Goal: Task Accomplishment & Management: Use online tool/utility

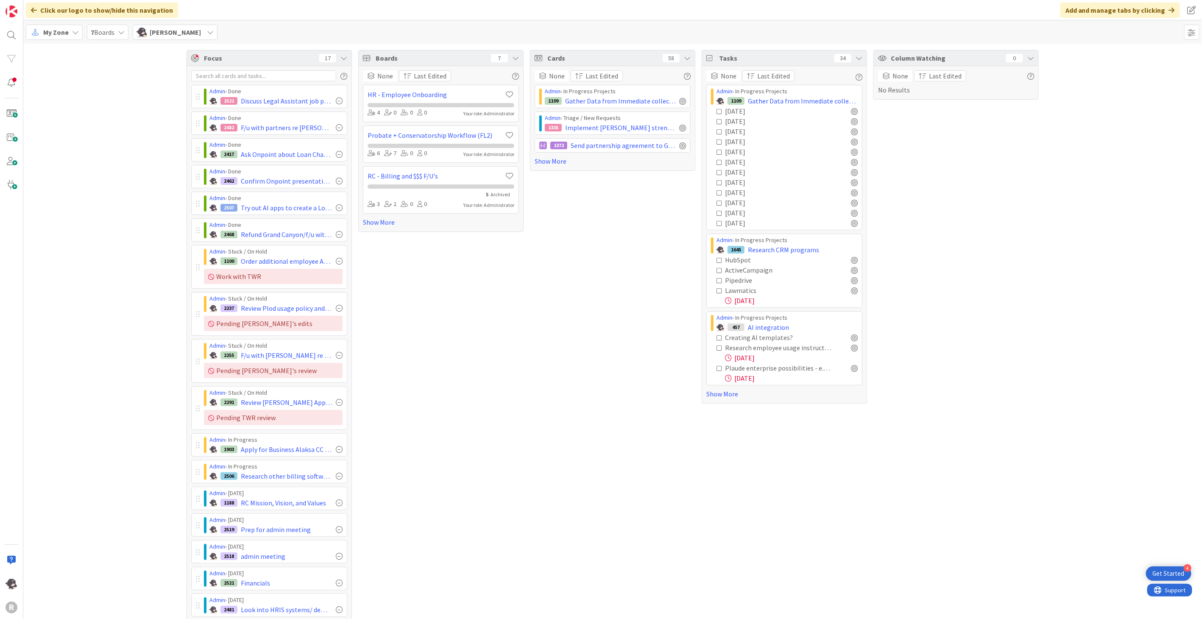
click at [64, 36] on span "My Zone" at bounding box center [55, 32] width 25 height 10
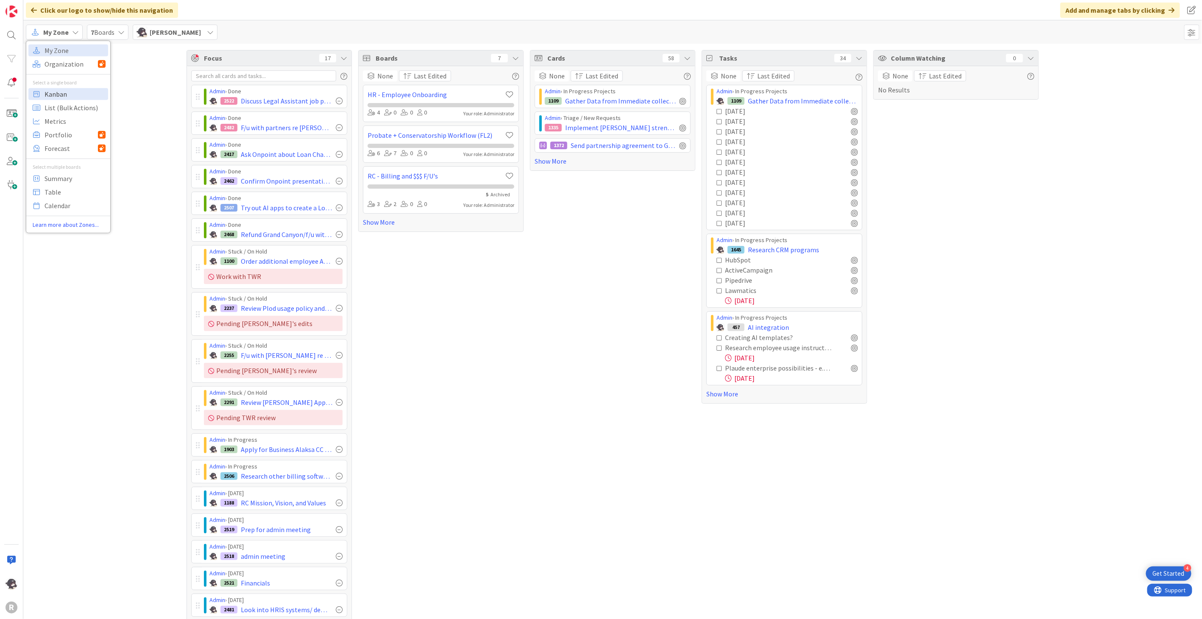
click at [61, 92] on span "Kanban" at bounding box center [75, 93] width 61 height 13
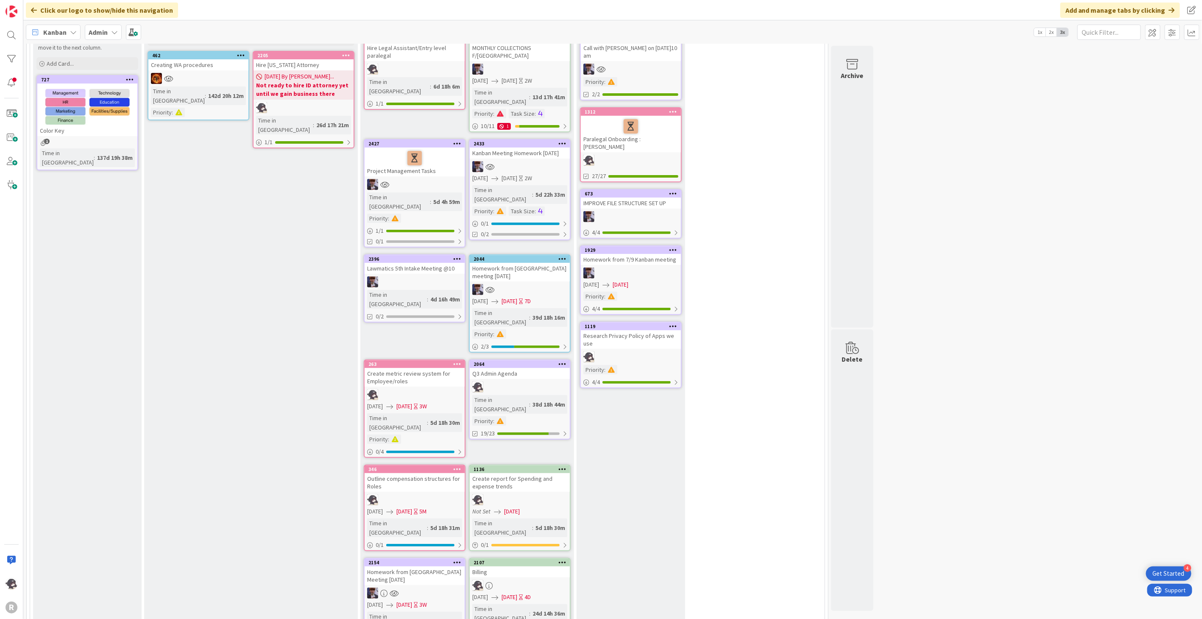
scroll to position [94, 0]
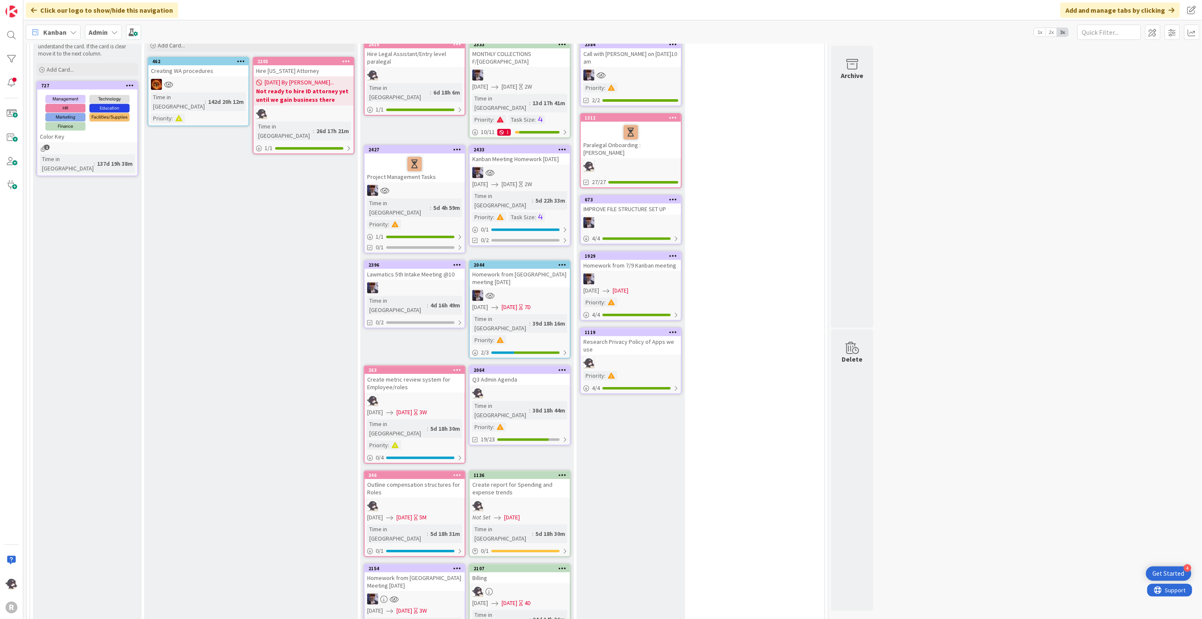
click at [535, 365] on link "2064 Q3 Admin Agenda Time in Column : 38d 18h 44m Priority : 19/23" at bounding box center [520, 405] width 102 height 80
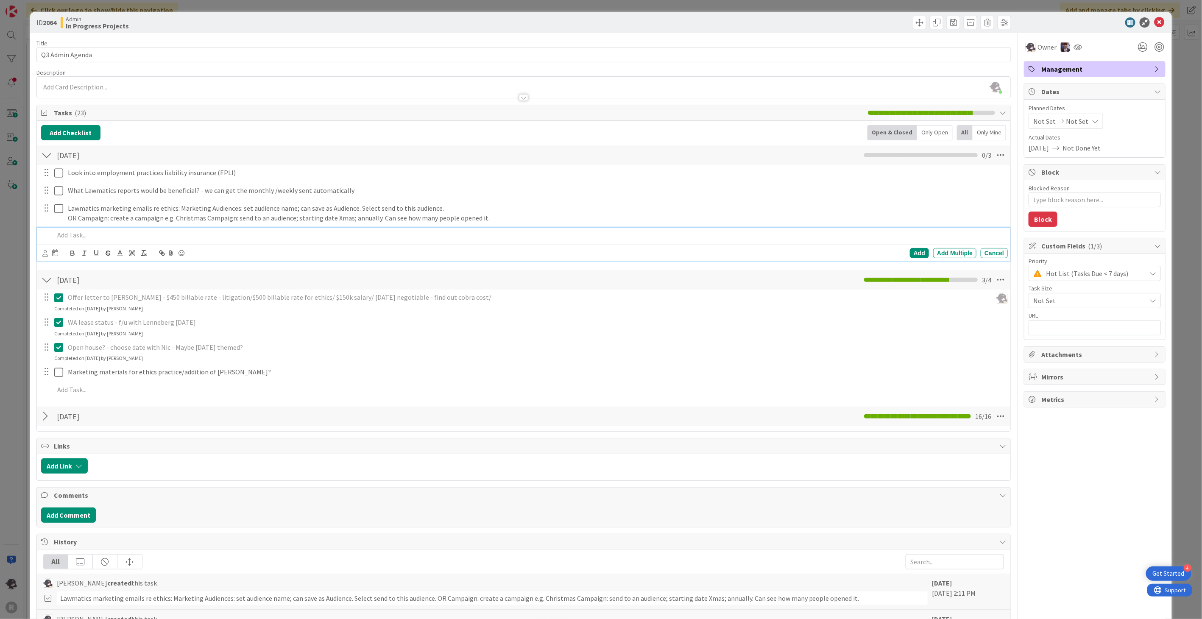
type textarea "x"
click at [96, 236] on p at bounding box center [529, 235] width 950 height 10
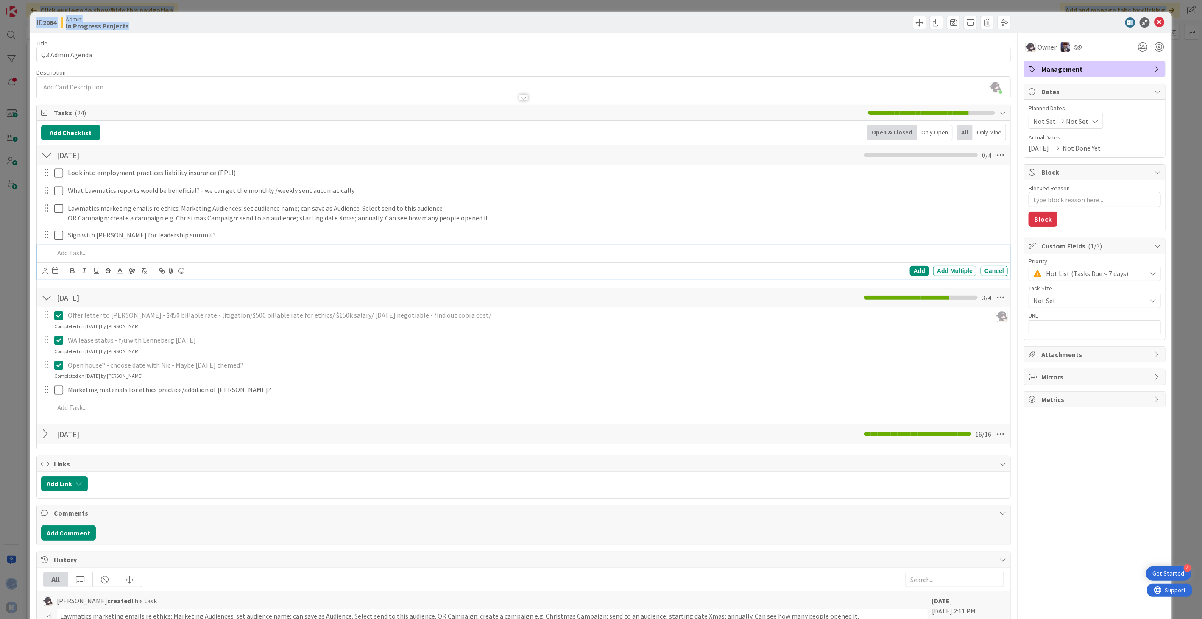
drag, startPoint x: 503, startPoint y: 35, endPoint x: -107, endPoint y: 75, distance: 610.7
click at [0, 75] on html "4 Get Started R Click our logo to show/hide this navigation Add and manage tabs…" at bounding box center [601, 309] width 1202 height 619
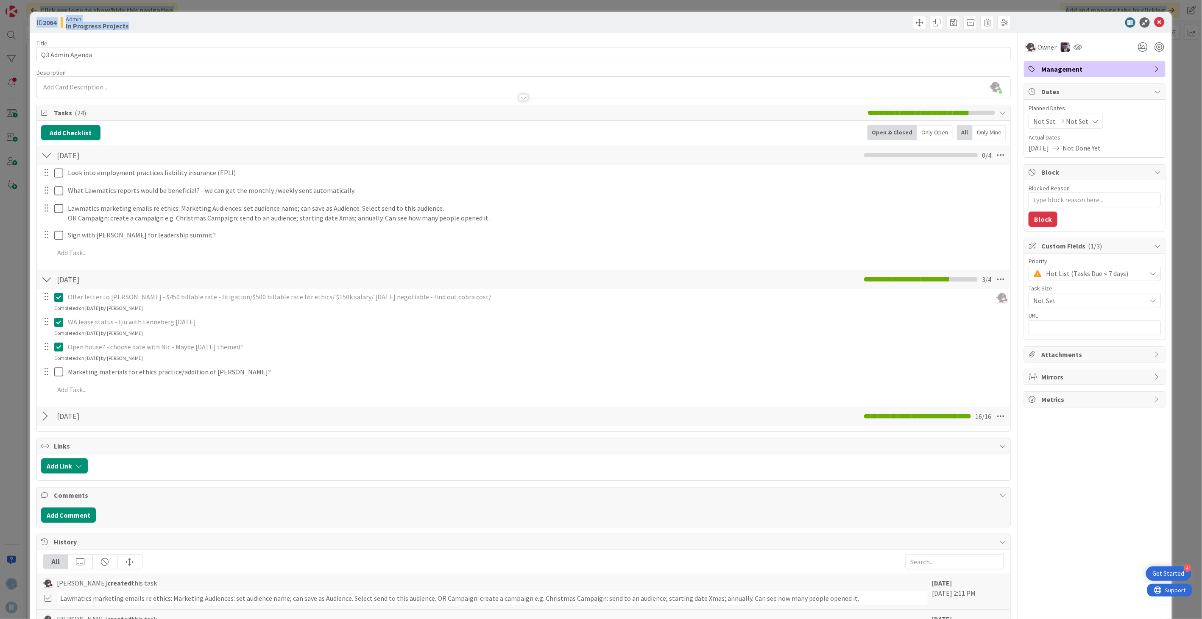
click at [671, 22] on div at bounding box center [768, 23] width 485 height 14
click at [1157, 22] on icon at bounding box center [1159, 22] width 10 height 10
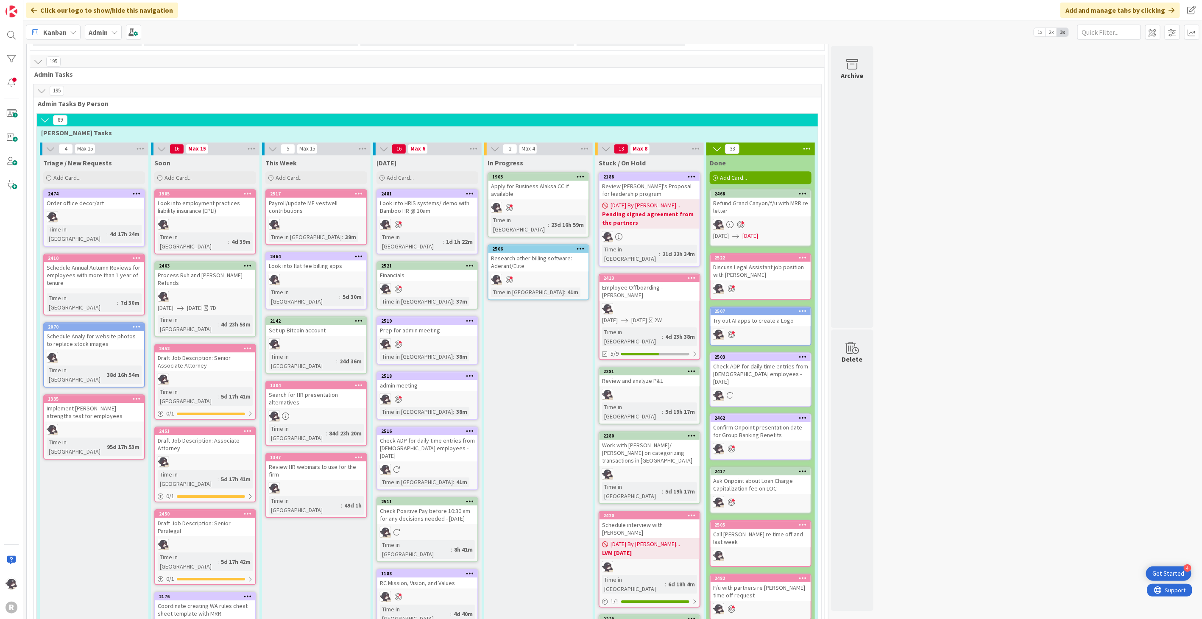
scroll to position [1460, 0]
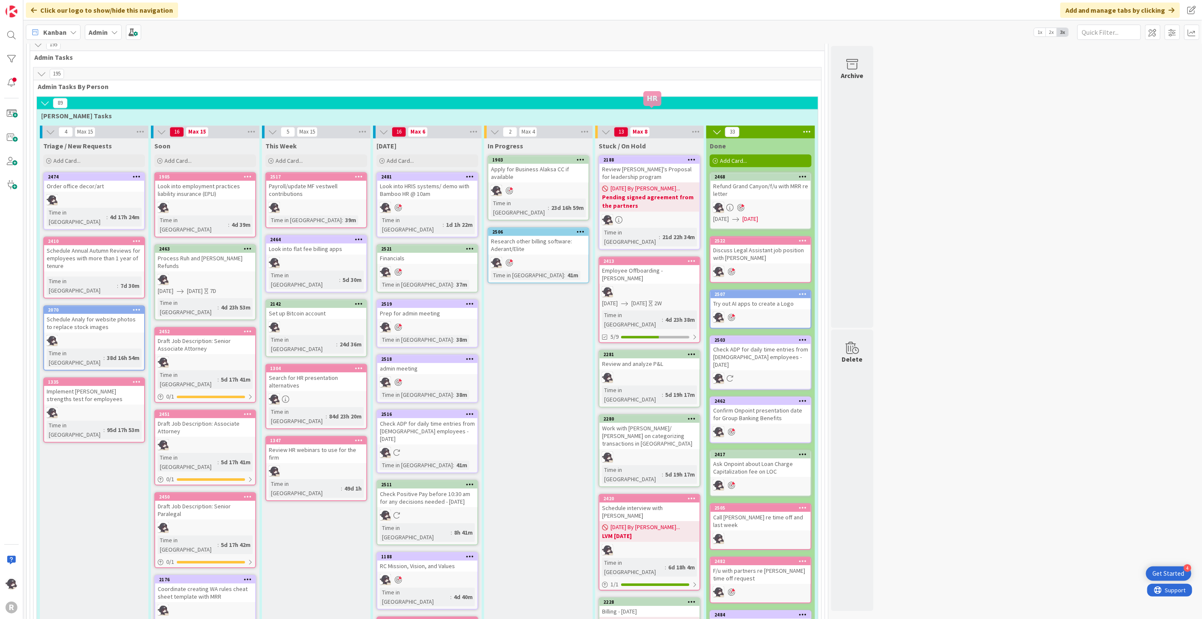
click at [645, 258] on div "2413" at bounding box center [651, 261] width 96 height 6
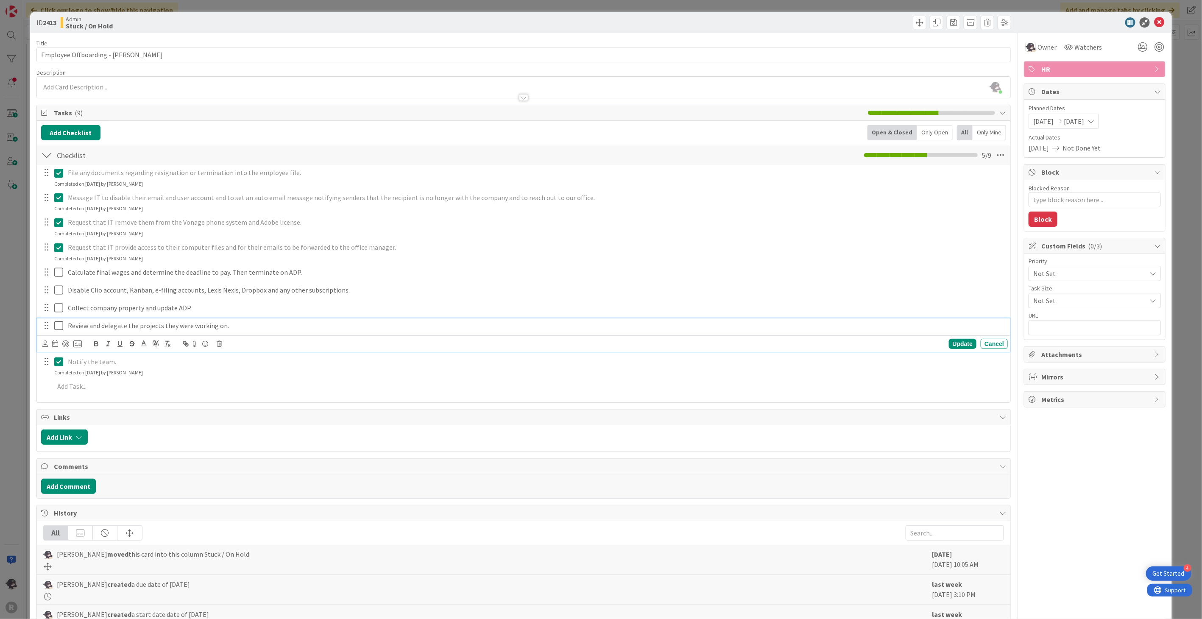
click at [62, 326] on icon at bounding box center [60, 325] width 13 height 10
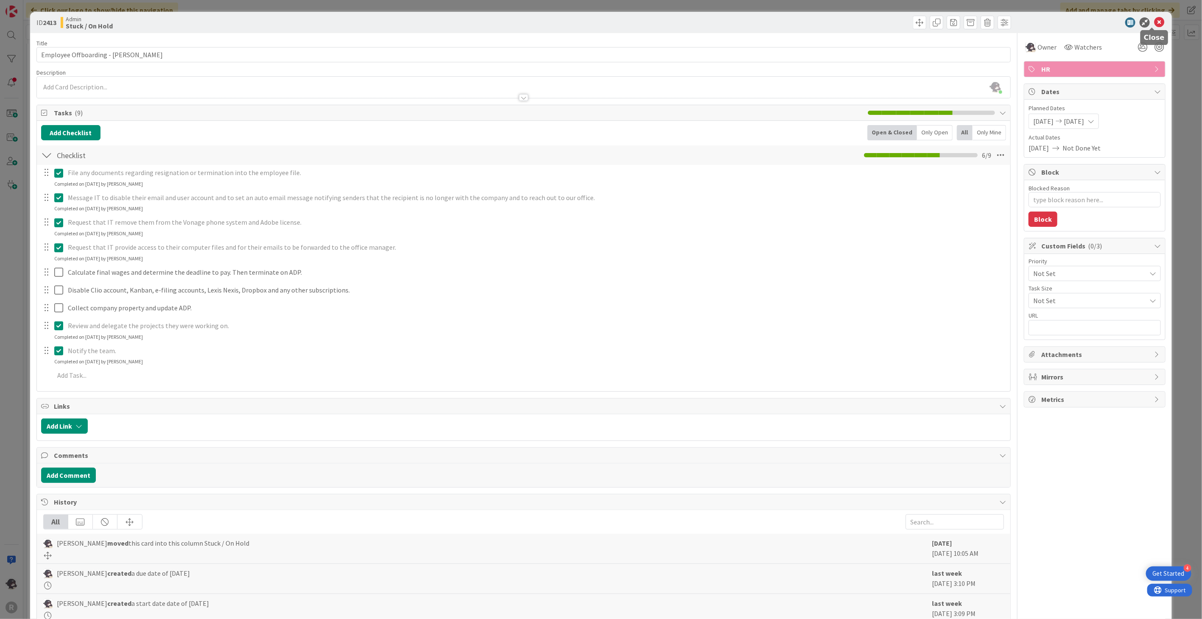
click at [1154, 17] on icon at bounding box center [1159, 22] width 10 height 10
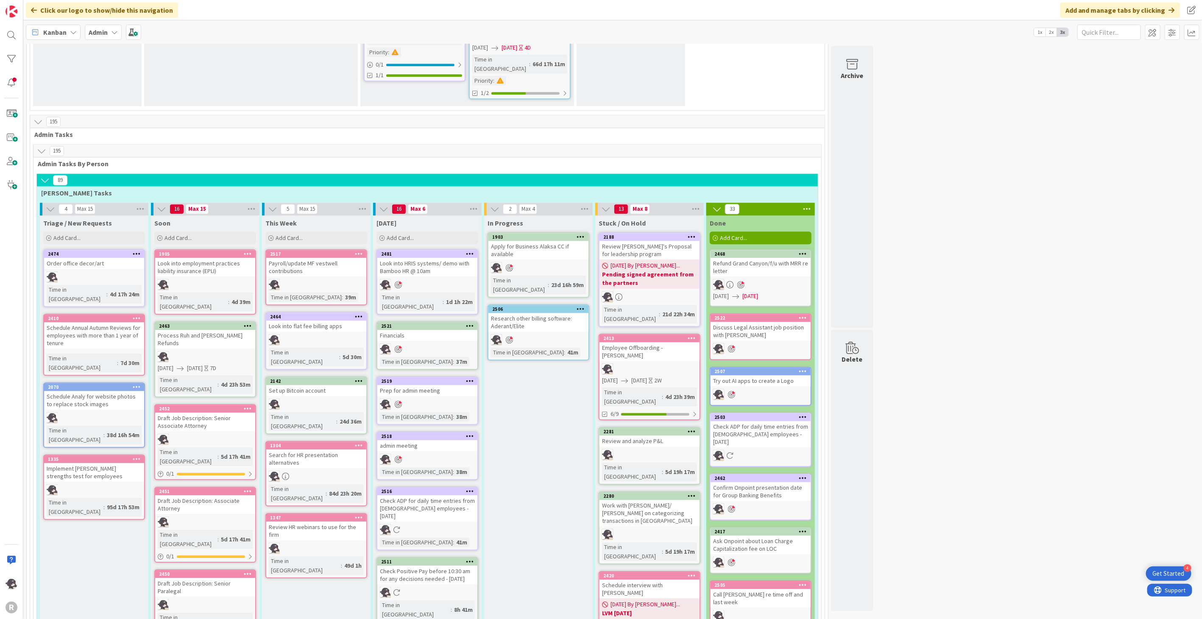
scroll to position [1366, 0]
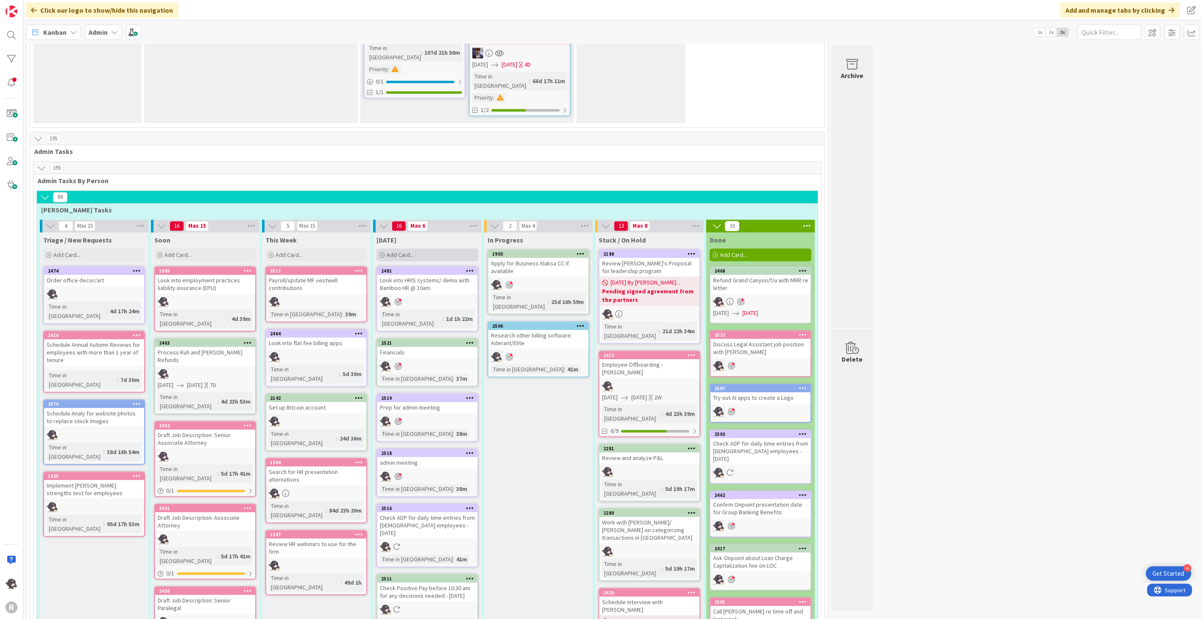
click at [420, 248] on div "Add Card..." at bounding box center [427, 254] width 102 height 13
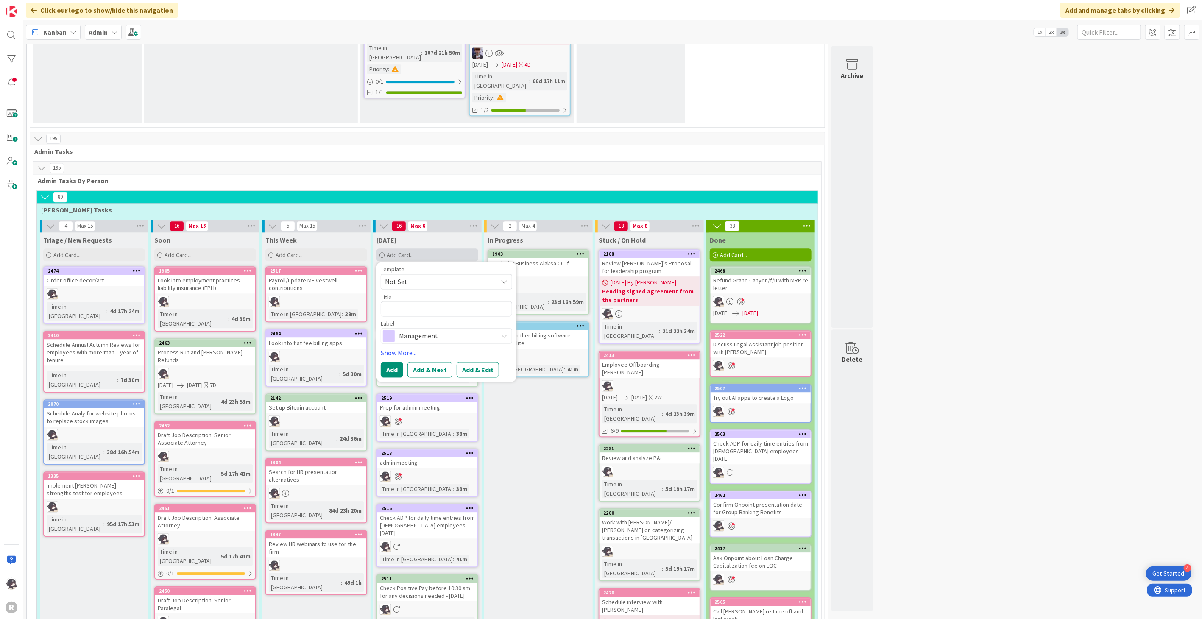
type textarea "x"
type textarea "R"
type textarea "x"
type textarea "Re"
type textarea "x"
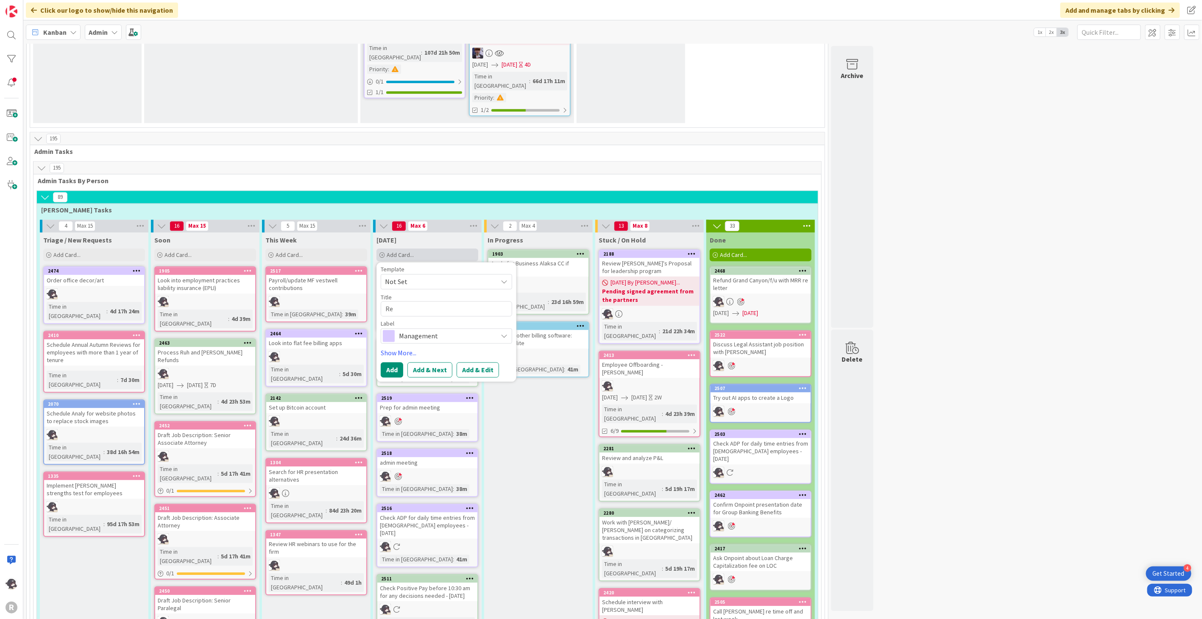
type textarea "Rev"
type textarea "x"
type textarea "Revi"
type textarea "x"
type textarea "Revie"
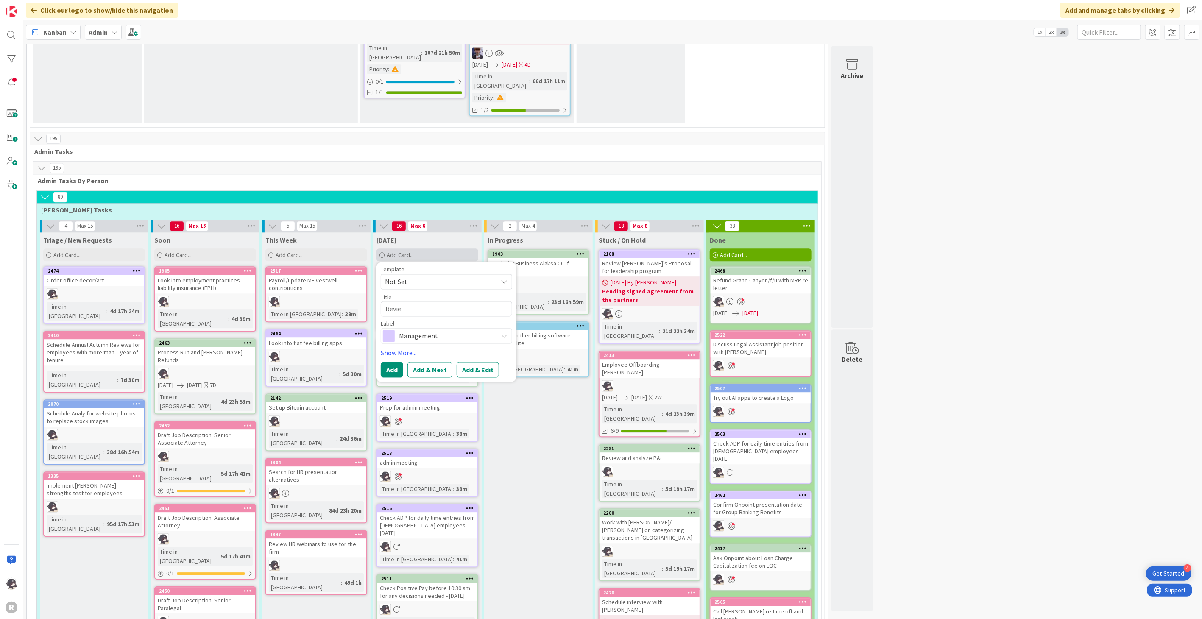
type textarea "x"
type textarea "Review"
type textarea "x"
type textarea "Review T"
type textarea "x"
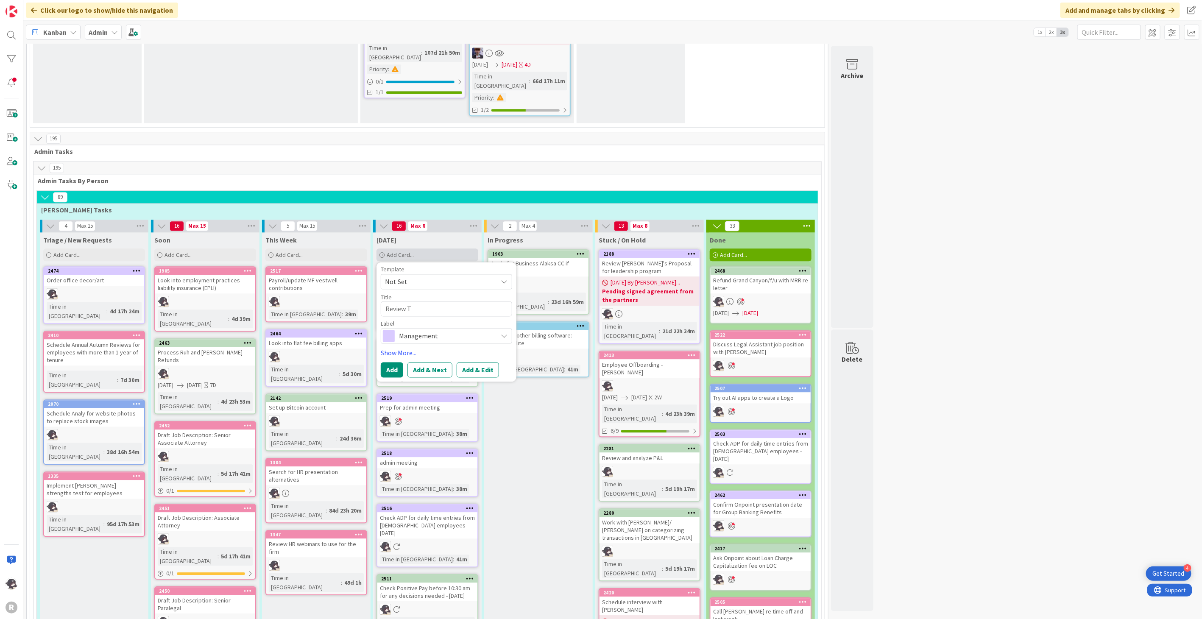
type textarea "Review Tr"
type textarea "x"
type textarea "Review Tra"
type textarea "x"
type textarea "Review Trai"
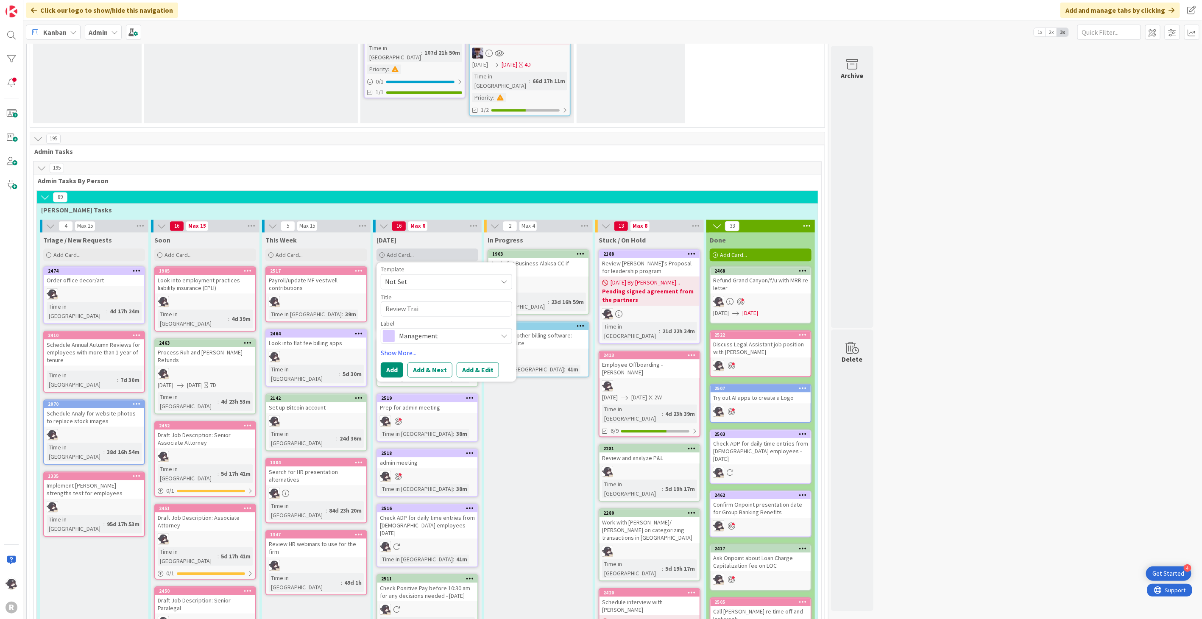
type textarea "x"
type textarea "Review Trail"
type textarea "x"
type textarea "Review Trailh"
type textarea "x"
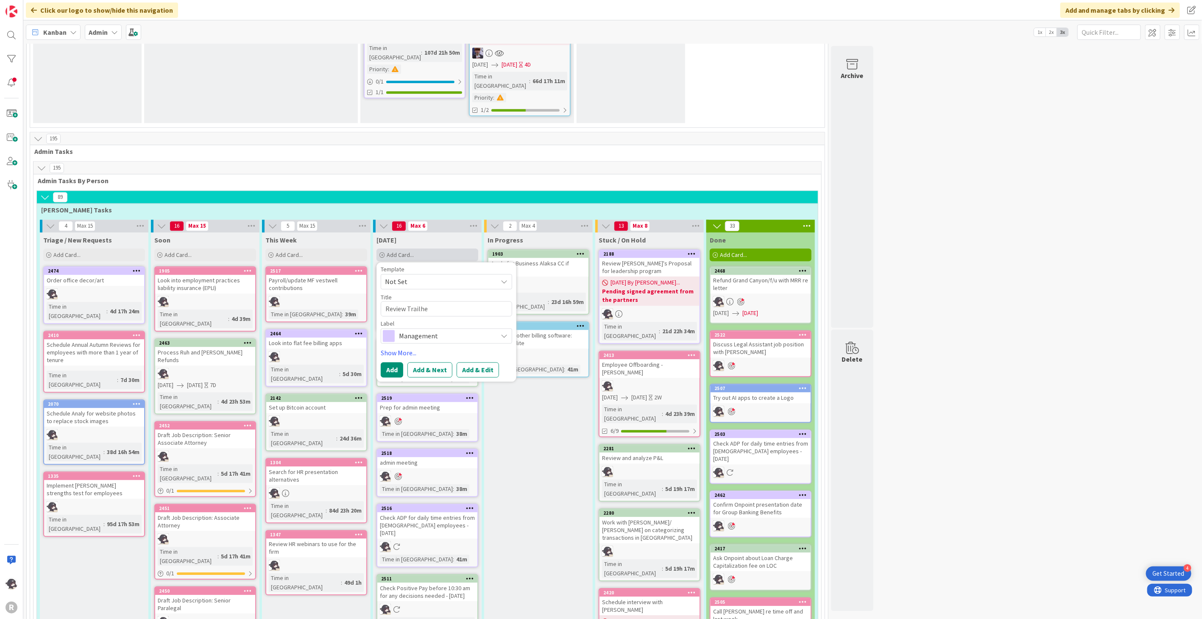
type textarea "Review Trailhea"
type textarea "x"
type textarea "Review Trailhead"
type textarea "x"
type textarea "Review Trailhead"
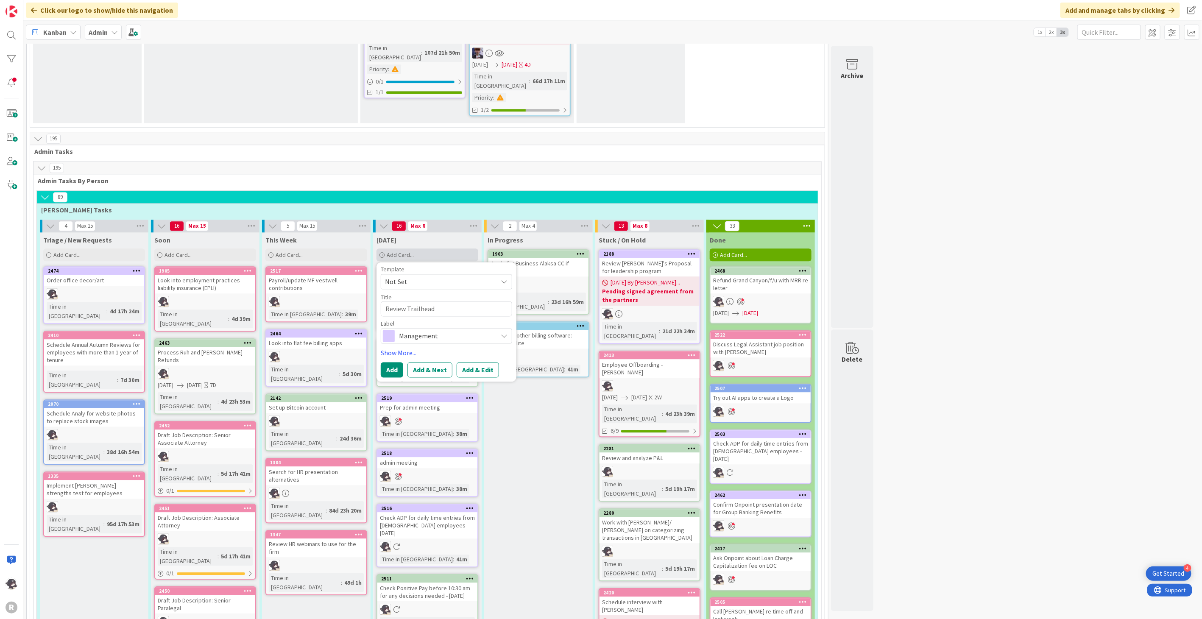
type textarea "x"
type textarea "Review Trailhead c"
type textarea "x"
type textarea "Review Trailhead co"
type textarea "x"
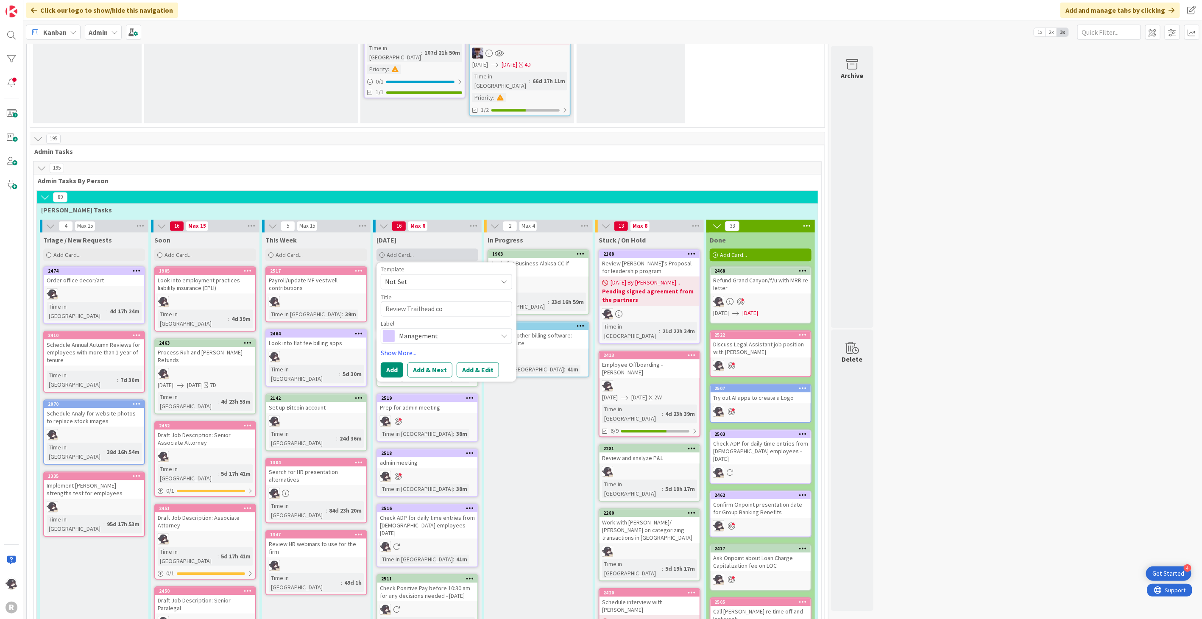
type textarea "Review Trailhead co."
type textarea "x"
type textarea "Review Trailhead co."
type textarea "x"
type textarea "Review Trailhead co. m"
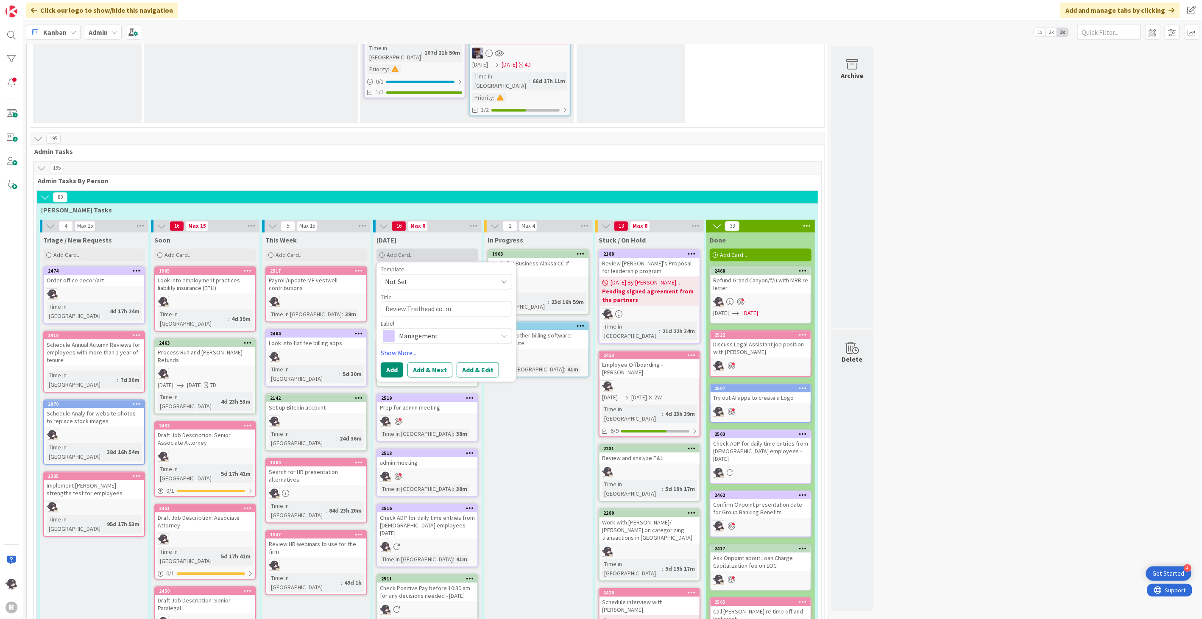
type textarea "x"
type textarea "Review Trailhead co. me"
type textarea "x"
type textarea "Review Trailhead co. men"
type textarea "x"
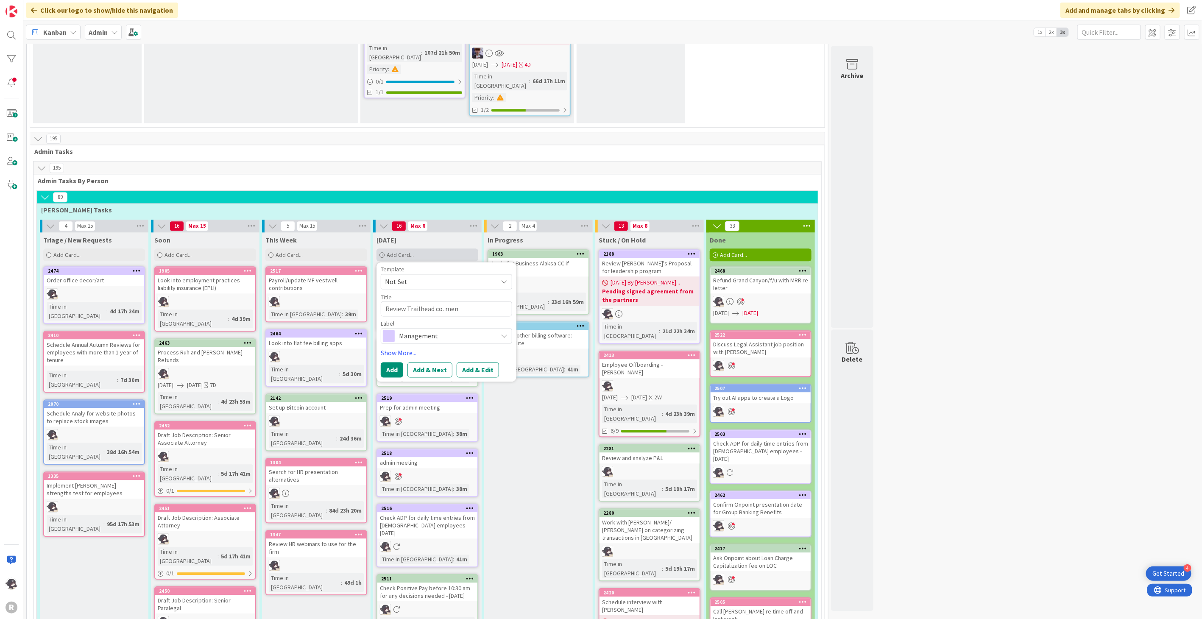
type textarea "Review Trailhead co. menu"
type textarea "x"
type textarea "Review Trailhead co. menu"
type textarea "x"
type textarea "Review Trailhead co. menu o"
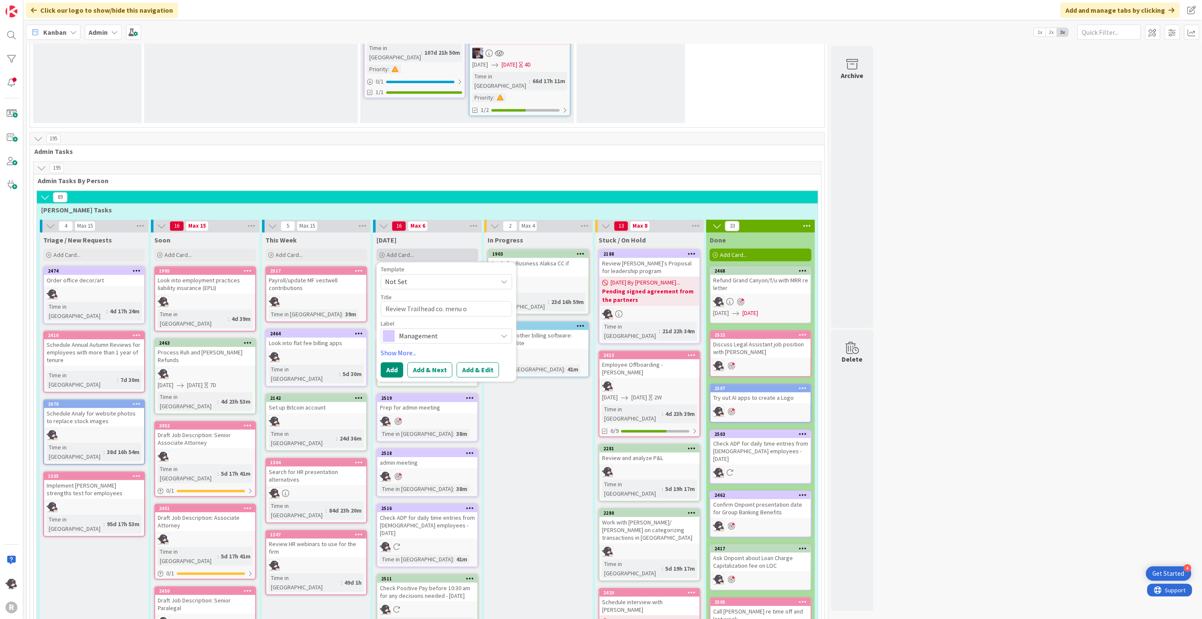
type textarea "x"
type textarea "Review Trailhead co. menu of"
type textarea "x"
type textarea "Review Trailhead co. menu of"
type textarea "x"
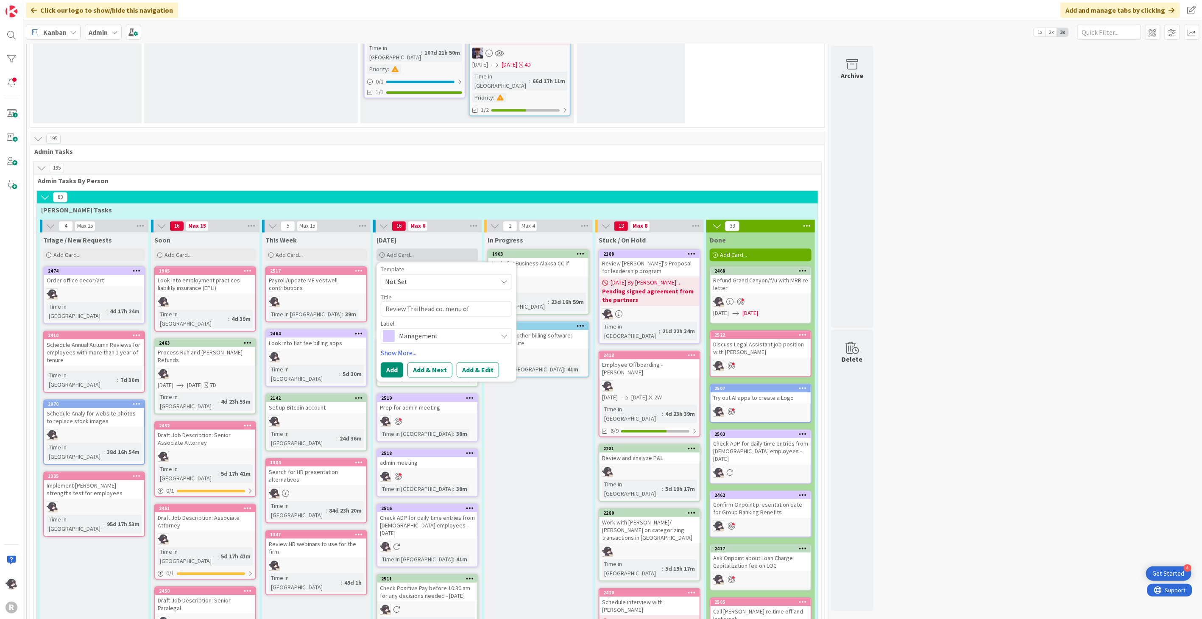
type textarea "Review Trailhead co. menu of o"
type textarea "x"
type textarea "Review Trailhead co. menu of op"
type textarea "x"
type textarea "Review Trailhead co. menu of opt"
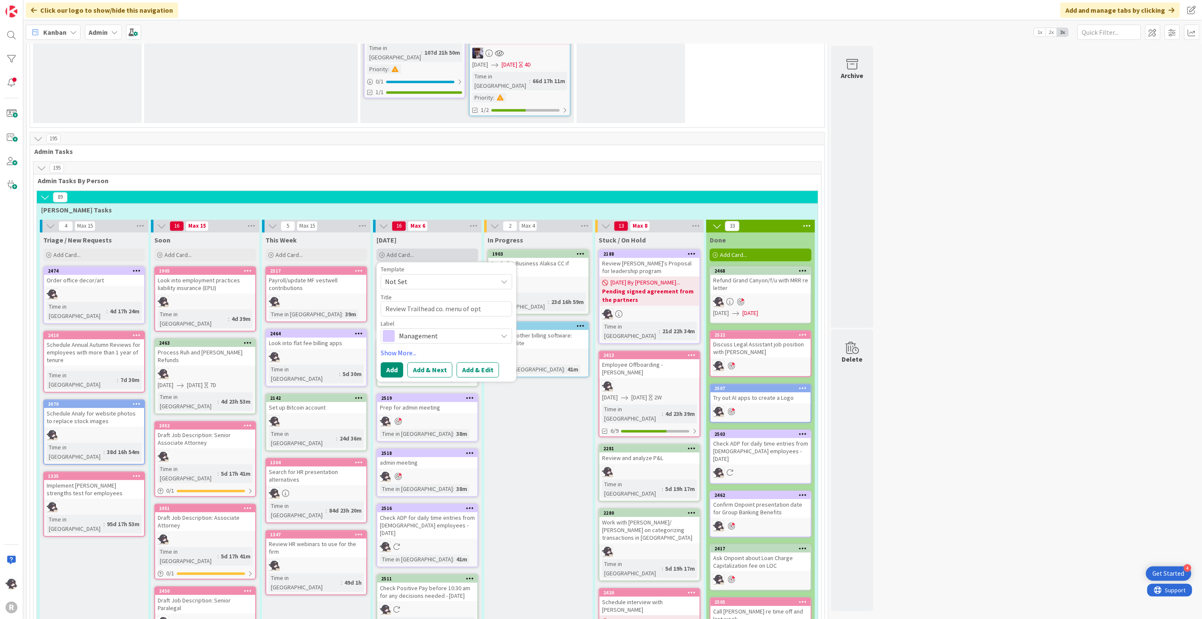
type textarea "x"
type textarea "Review Trailhead co. menu of opti"
type textarea "x"
type textarea "Review Trailhead co. menu of optio"
type textarea "x"
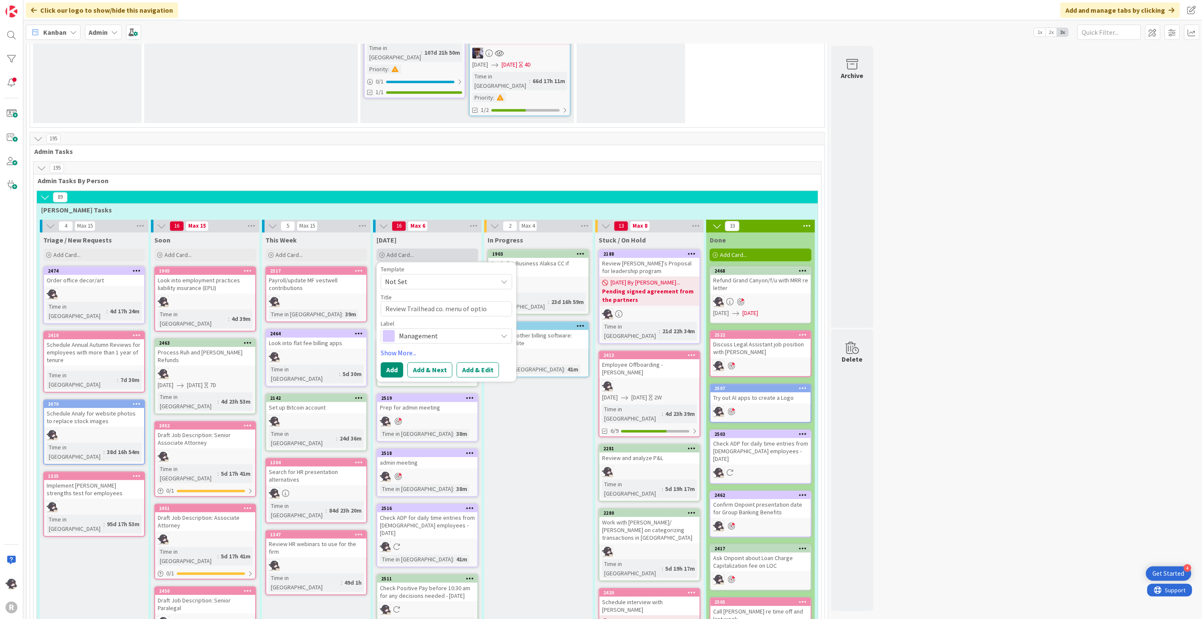
type textarea "Review Trailhead co. menu of option"
type textarea "x"
type textarea "Review Trailhead co. menu of options"
click at [439, 330] on span "Management" at bounding box center [446, 336] width 94 height 12
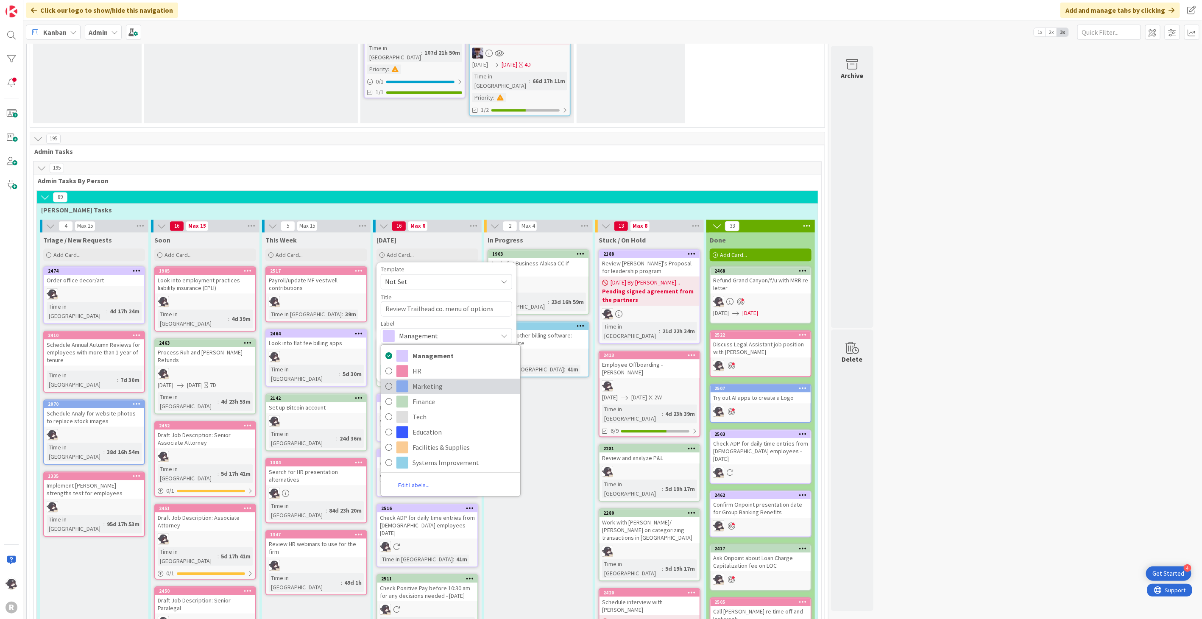
click at [435, 380] on span "Marketing" at bounding box center [463, 386] width 103 height 13
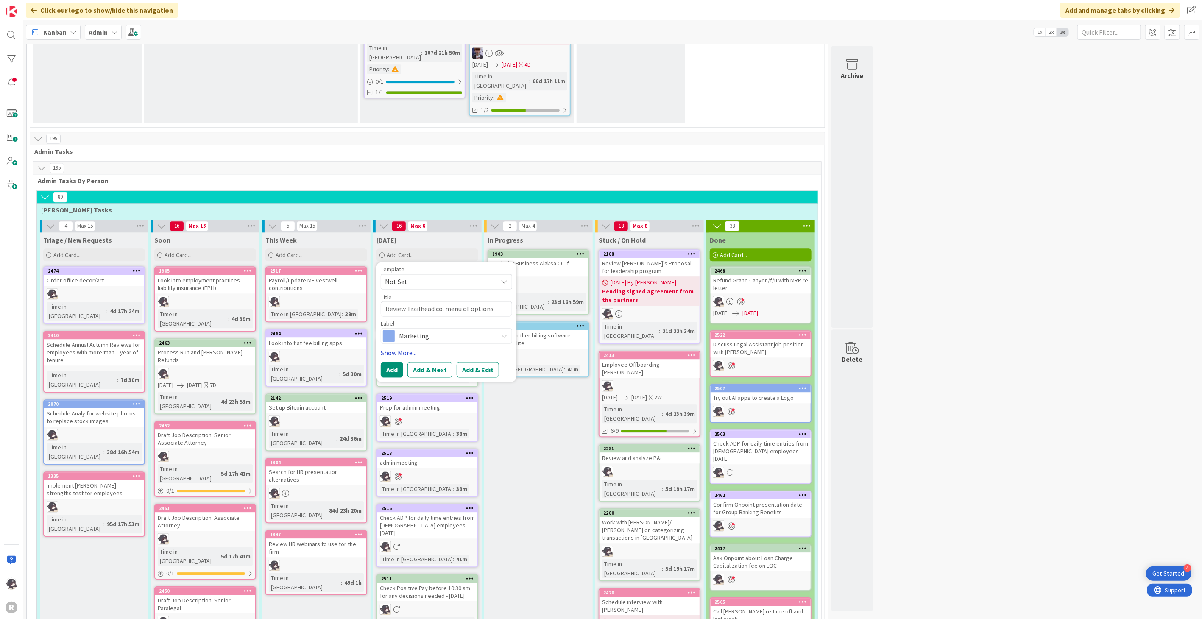
click at [400, 348] on link "Show More..." at bounding box center [446, 353] width 131 height 10
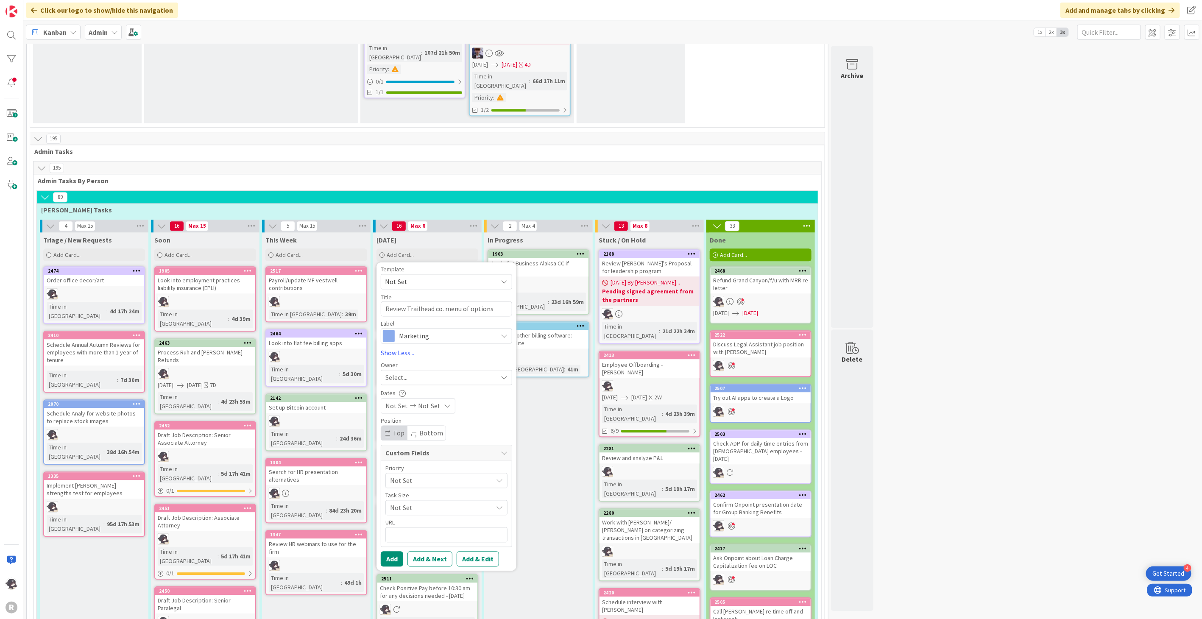
click at [407, 370] on div "Select..." at bounding box center [446, 377] width 131 height 15
click at [417, 426] on span "[PERSON_NAME]" at bounding box center [433, 432] width 41 height 13
click at [394, 551] on button "Add" at bounding box center [392, 558] width 22 height 15
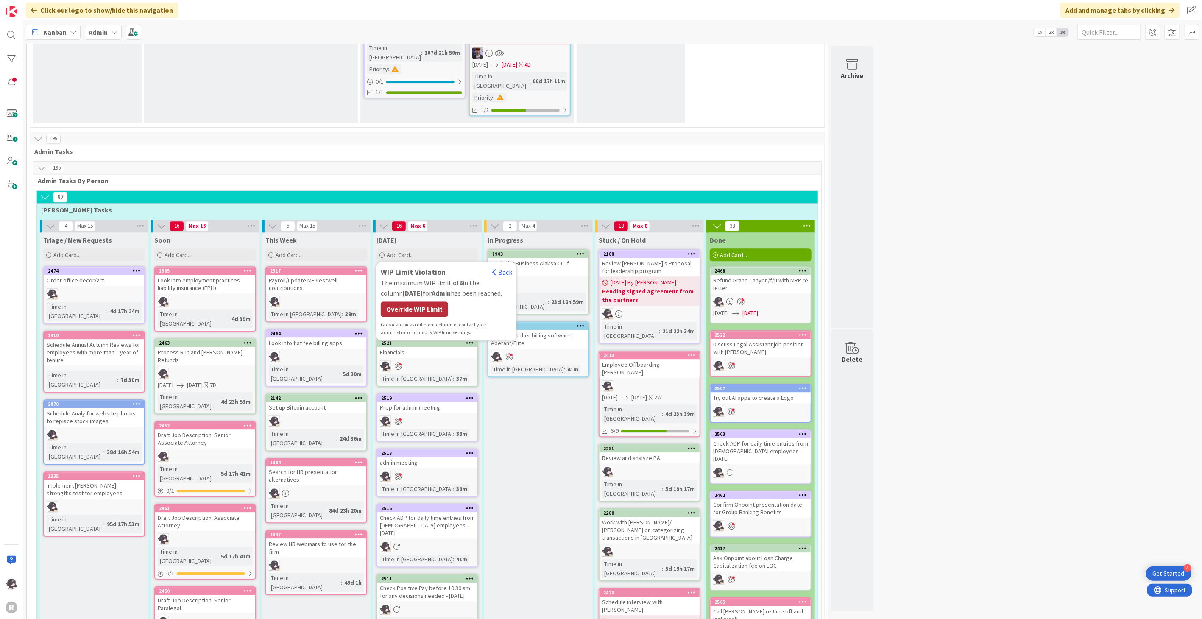
click at [427, 301] on div "Override WIP Limit" at bounding box center [414, 308] width 67 height 15
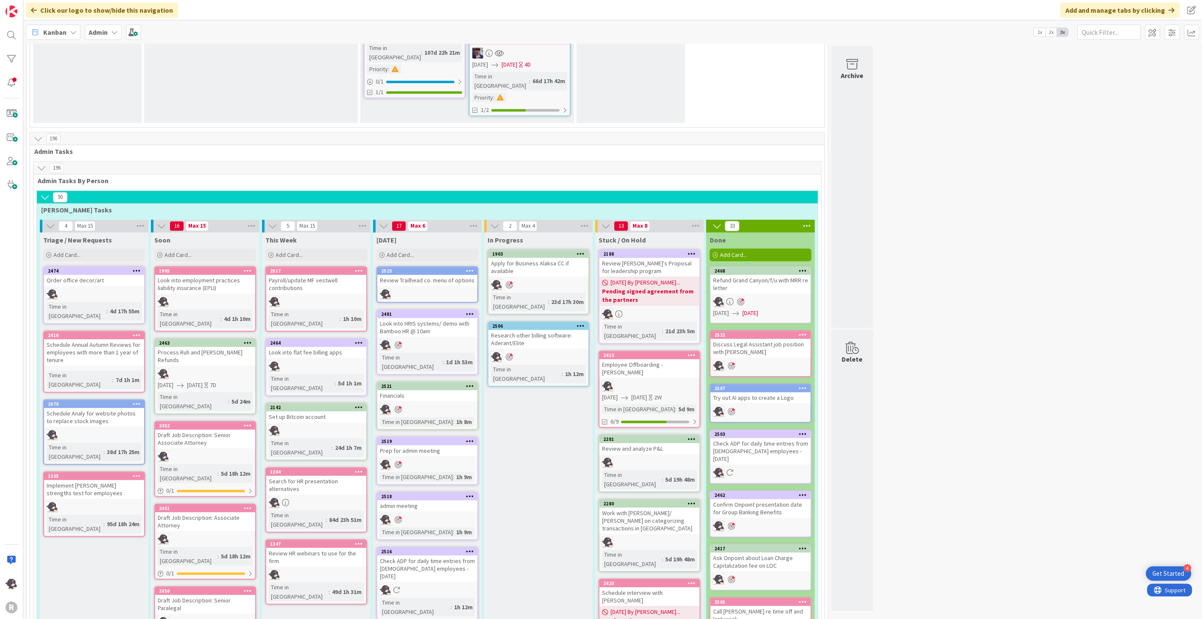
click at [472, 267] on icon at bounding box center [470, 270] width 8 height 6
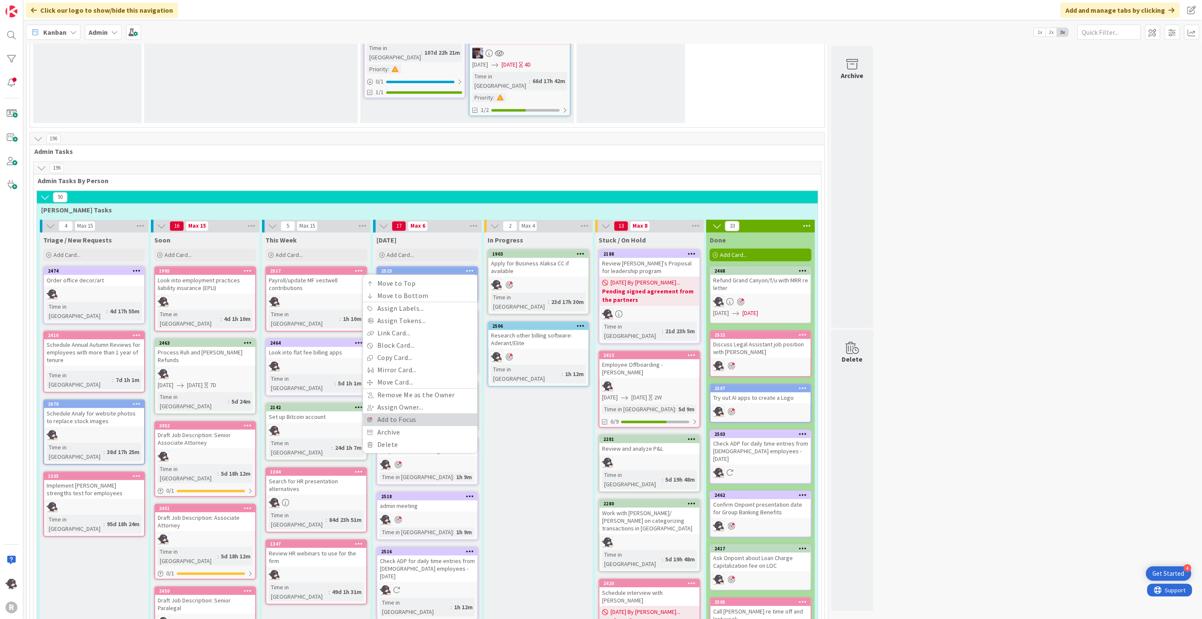
click at [412, 413] on link "Add to Focus" at bounding box center [420, 419] width 114 height 12
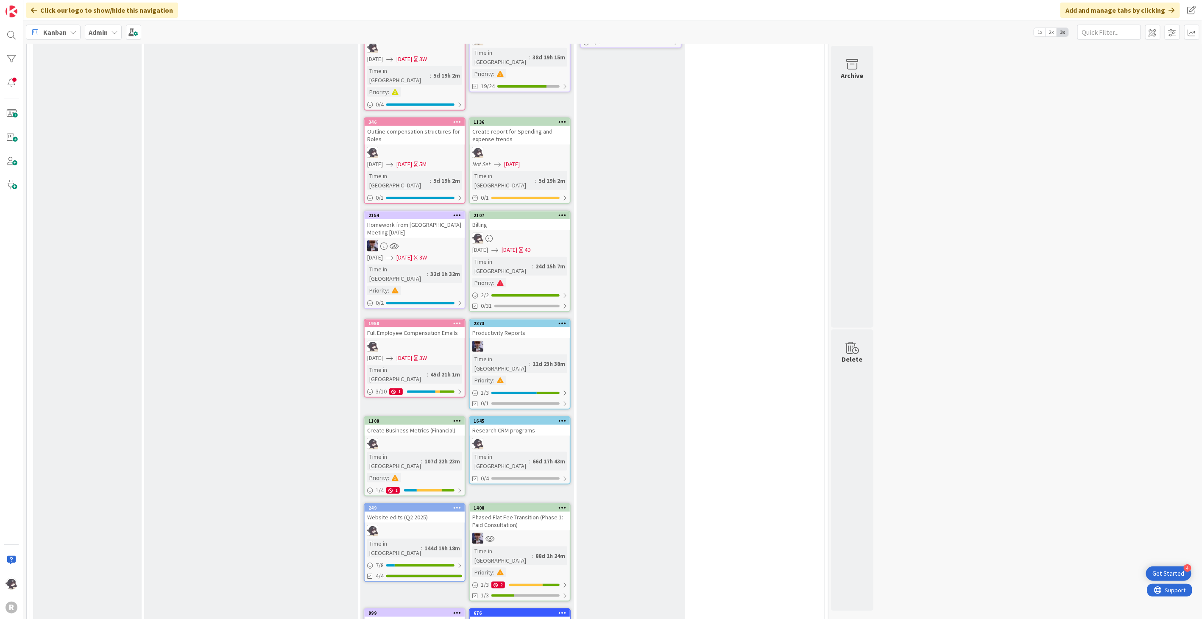
scroll to position [323, 0]
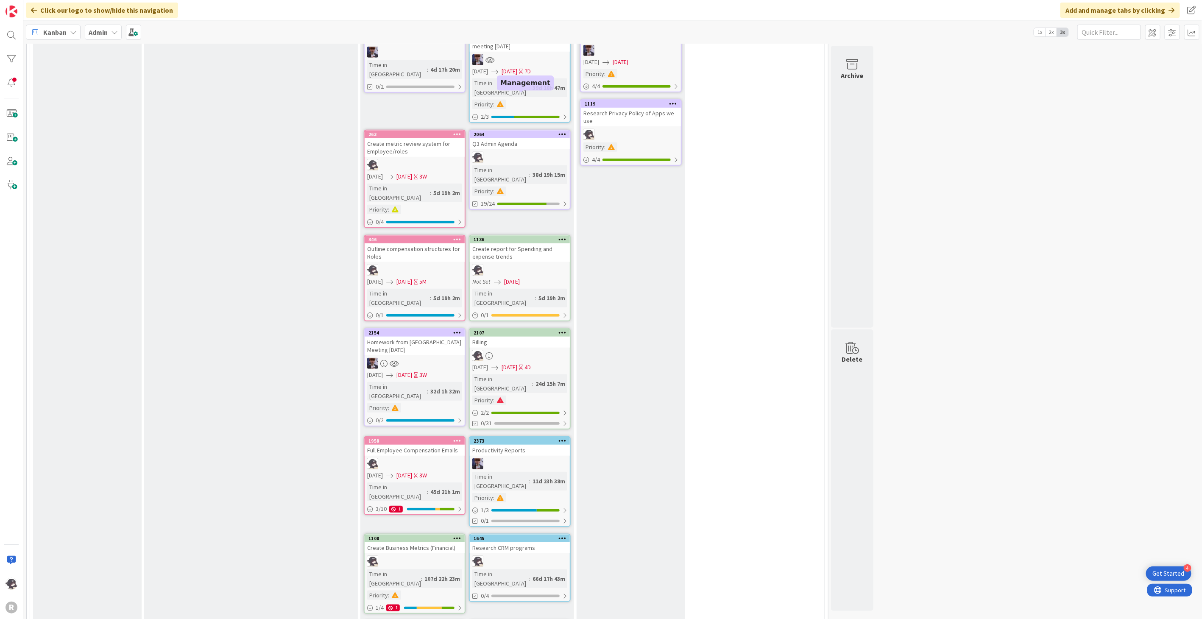
click at [528, 131] on div "2064" at bounding box center [521, 134] width 96 height 6
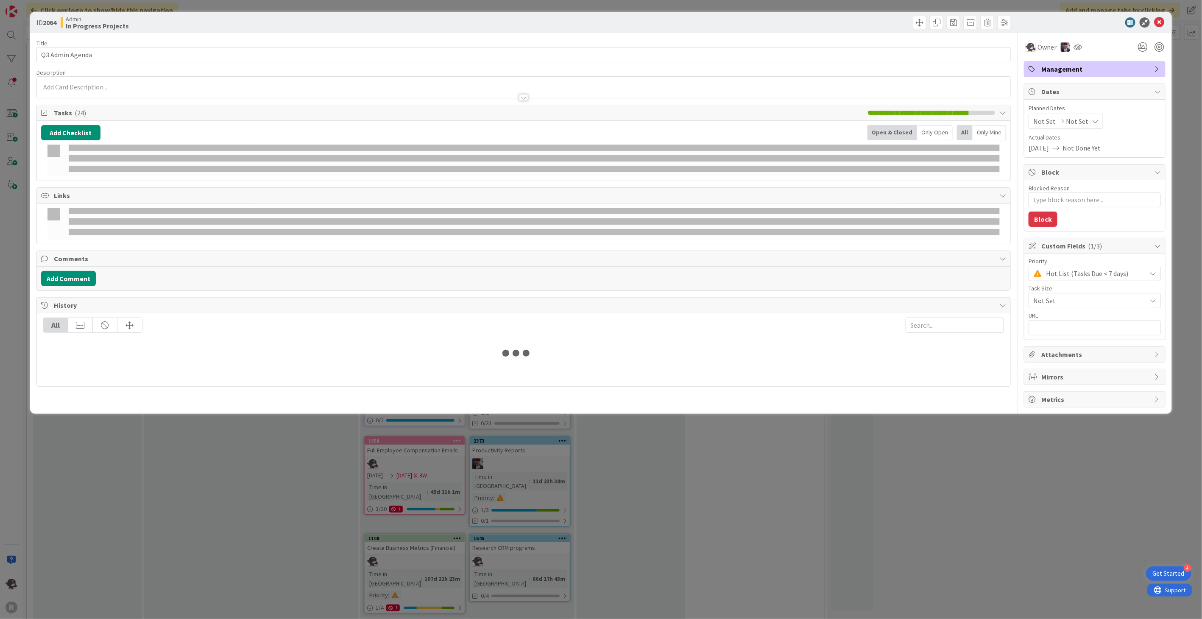
type textarea "x"
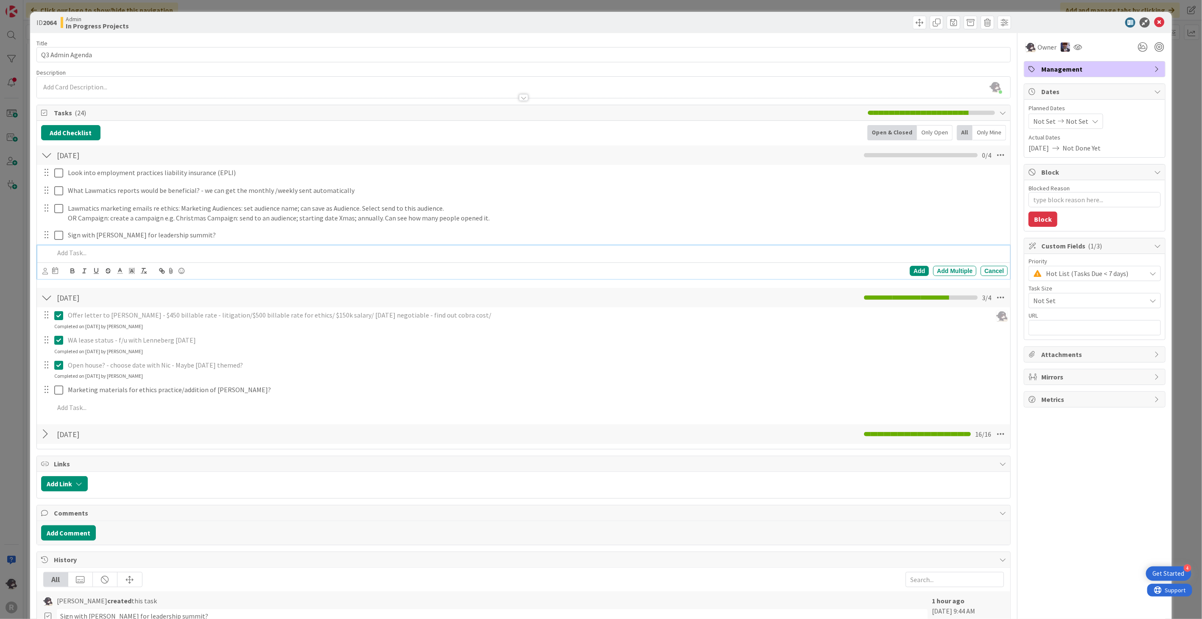
click at [80, 259] on div at bounding box center [529, 252] width 957 height 15
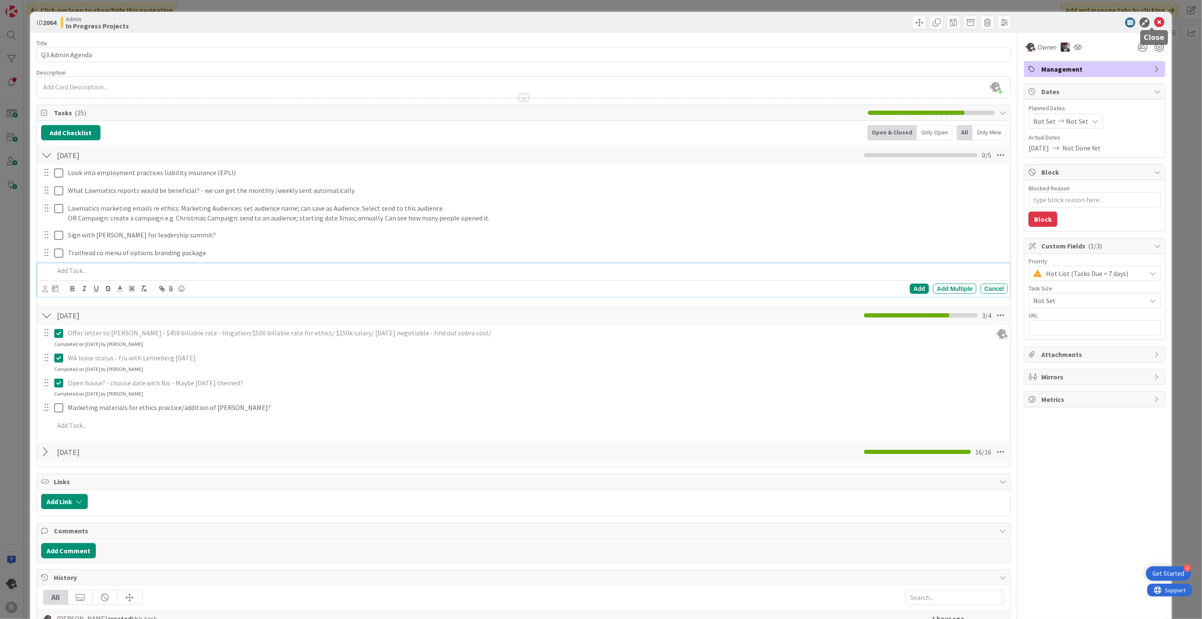
click at [1154, 21] on icon at bounding box center [1159, 22] width 10 height 10
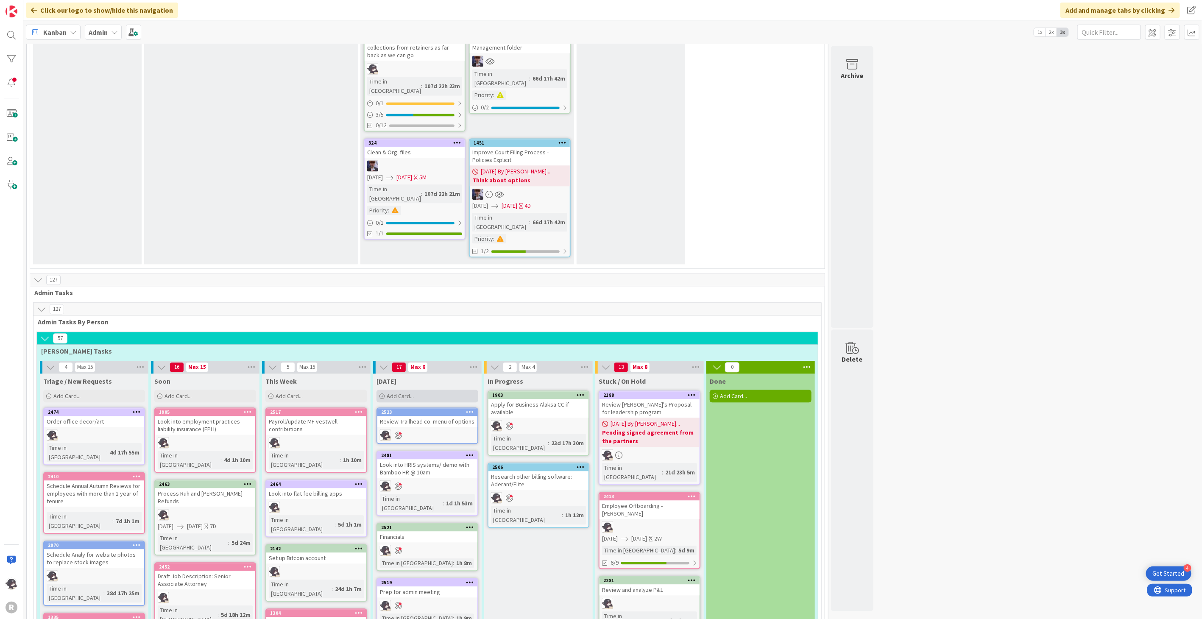
click at [431, 390] on div "Add Card..." at bounding box center [427, 396] width 102 height 13
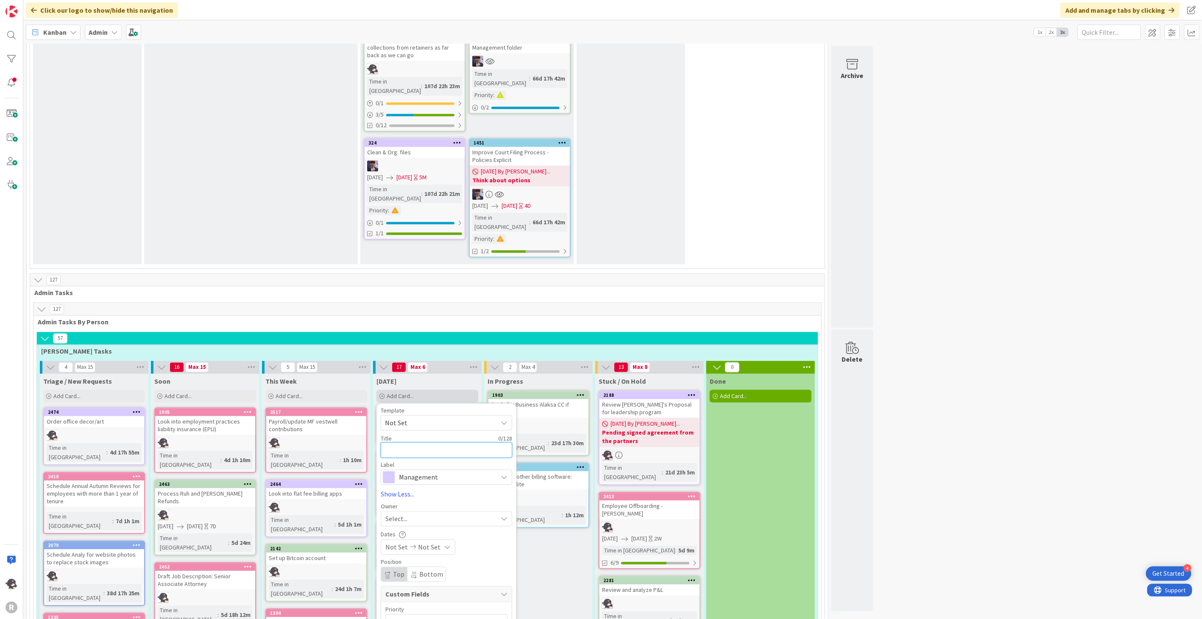
type textarea "x"
type textarea "R"
type textarea "x"
type textarea "Re"
type textarea "x"
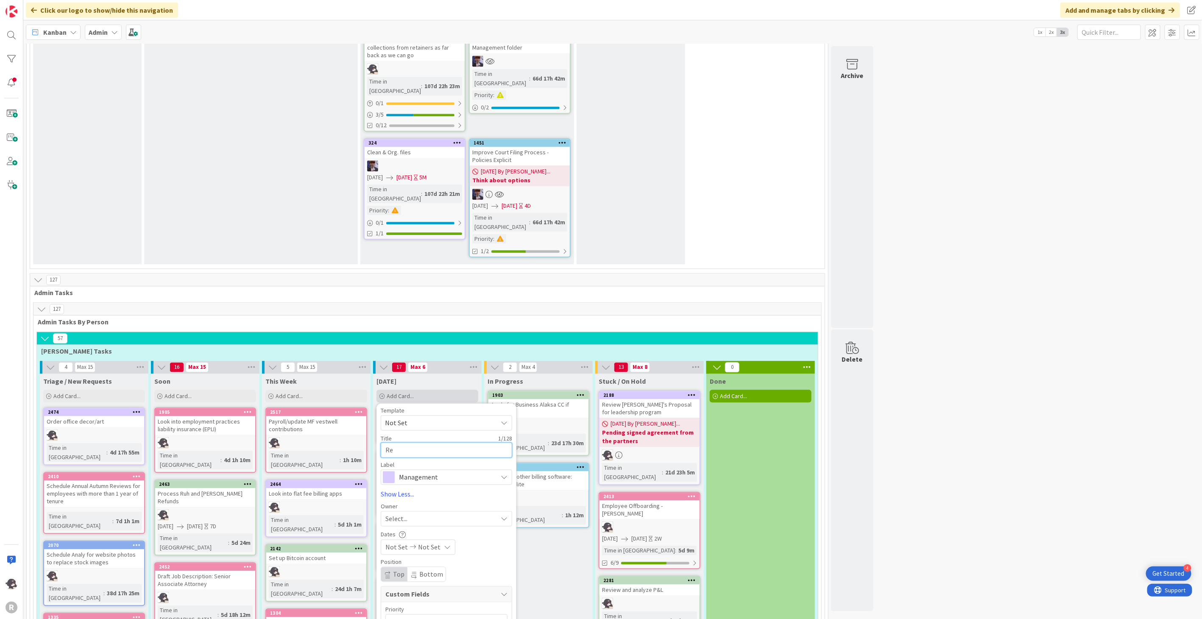
type textarea "Rev"
type textarea "x"
type textarea "Revie"
type textarea "x"
type textarea "Review"
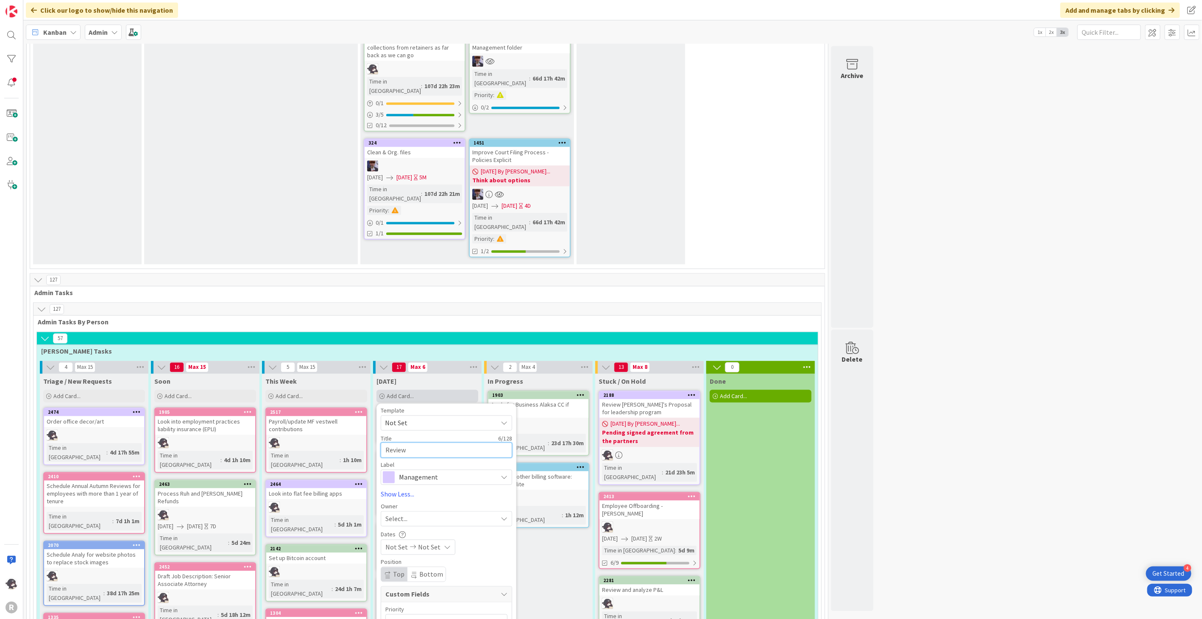
type textarea "x"
type textarea "Review"
type textarea "x"
type textarea "Review L"
type textarea "x"
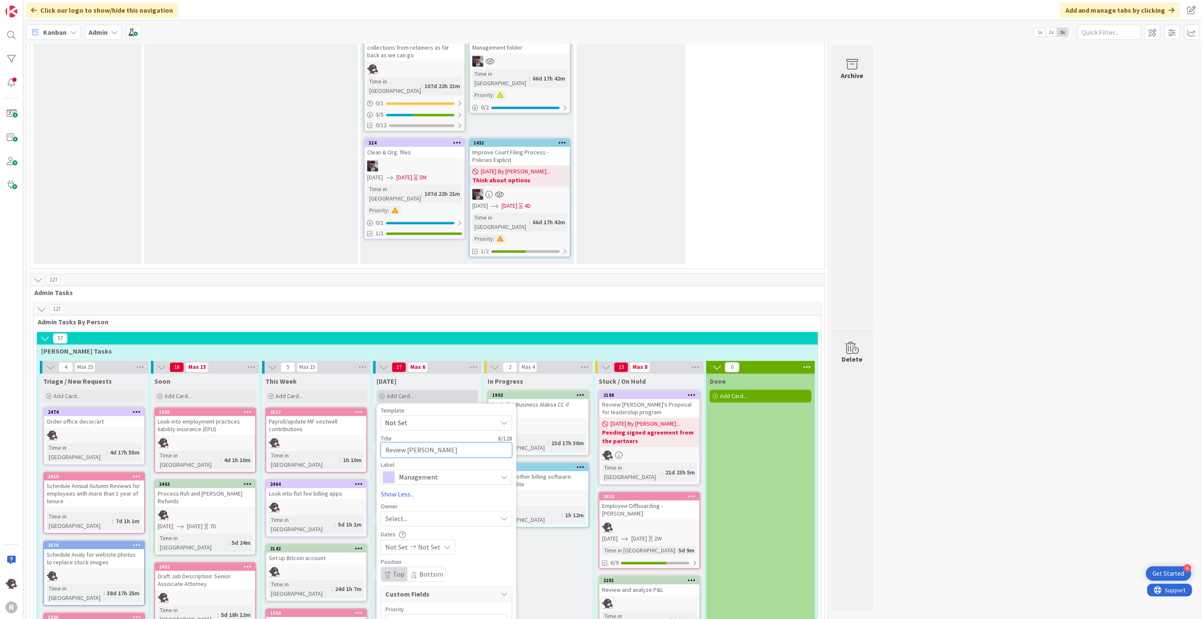
type textarea "Review Lis"
type textarea "x"
type textarea "Review [PERSON_NAME]"
type textarea "x"
type textarea "Review [PERSON_NAME]'"
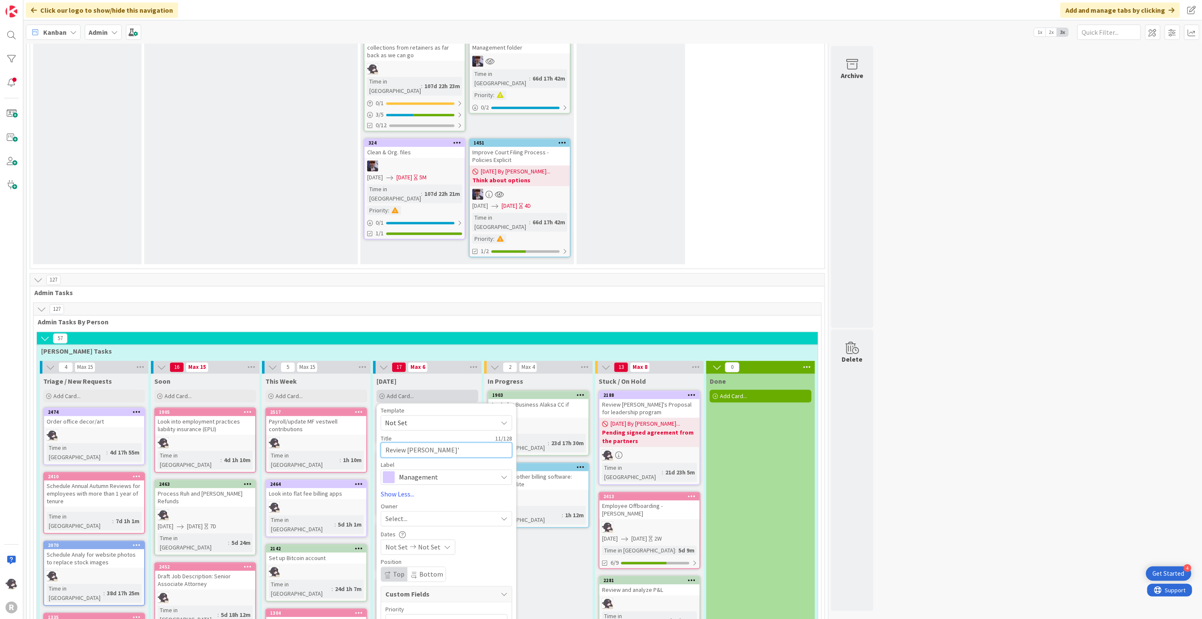
type textarea "x"
type textarea "Review [PERSON_NAME]'s"
type textarea "x"
type textarea "Review [PERSON_NAME]'s"
type textarea "x"
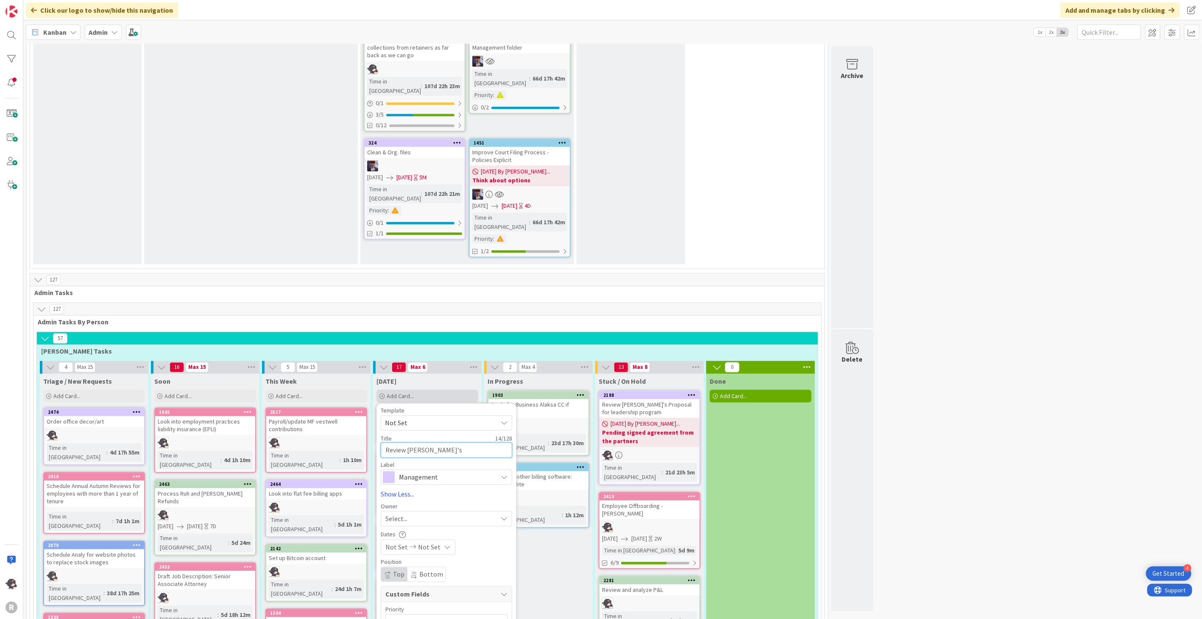
type textarea "Review [PERSON_NAME]'s r"
type textarea "x"
type textarea "Review [PERSON_NAME]'s re"
type textarea "x"
type textarea "Review [PERSON_NAME]'s res"
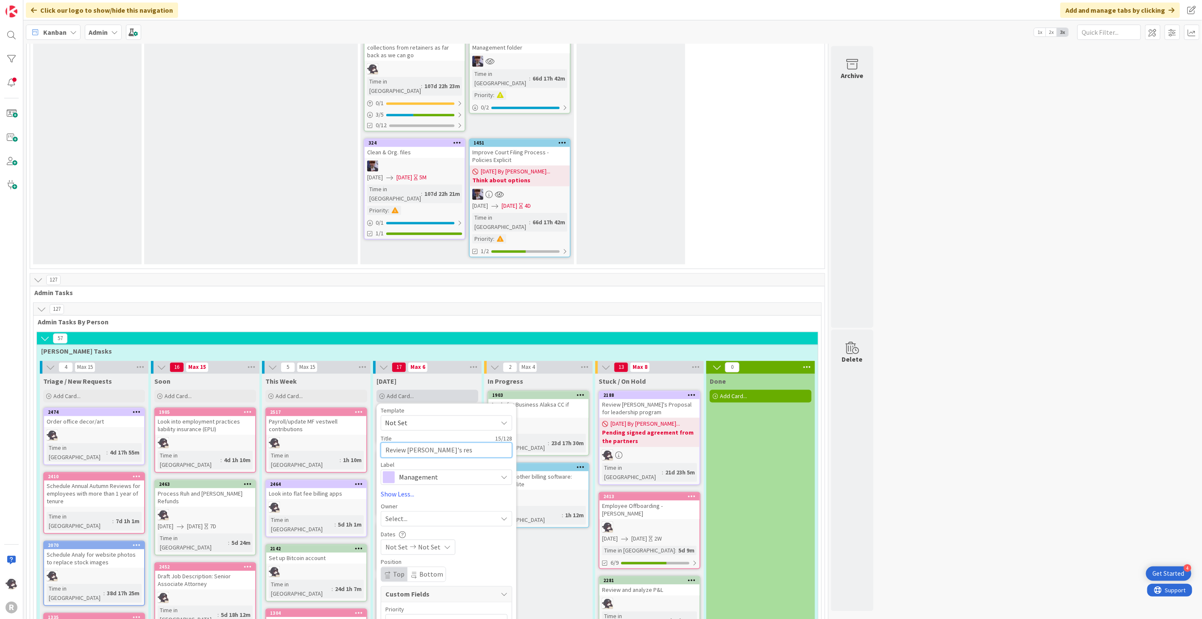
type textarea "x"
type textarea "Review [PERSON_NAME]'s respo"
type textarea "x"
type textarea "Review [PERSON_NAME]'s respon"
type textarea "x"
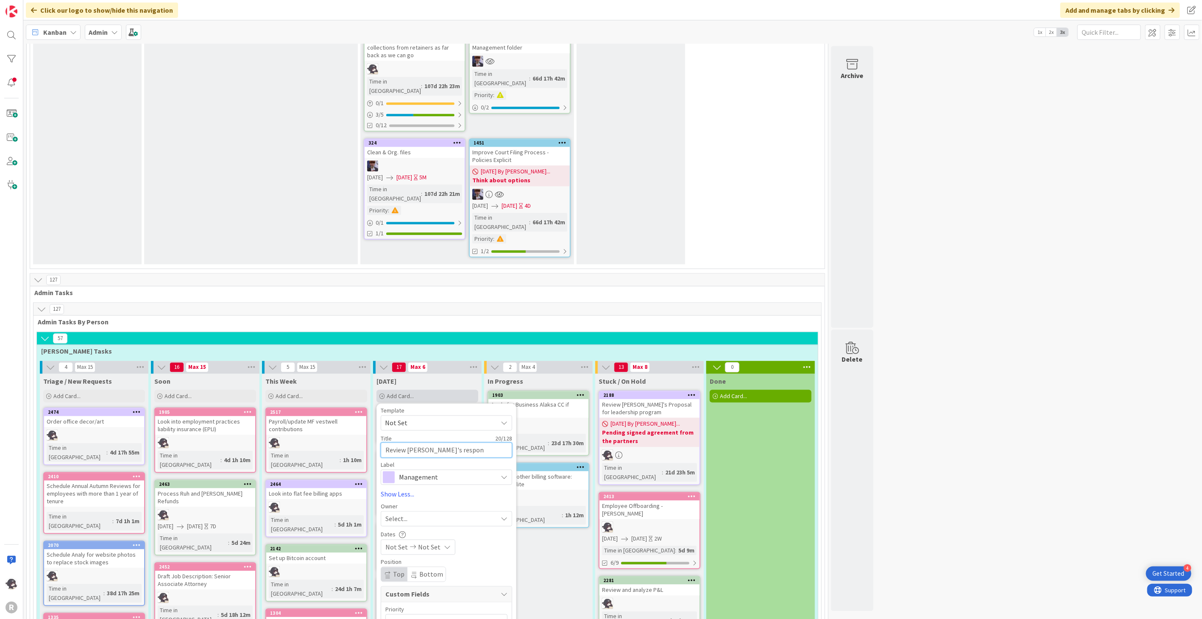
type textarea "Review [PERSON_NAME]'s respons"
type textarea "x"
type textarea "Review [PERSON_NAME]'s response"
type textarea "x"
type textarea "Review [PERSON_NAME]'s response"
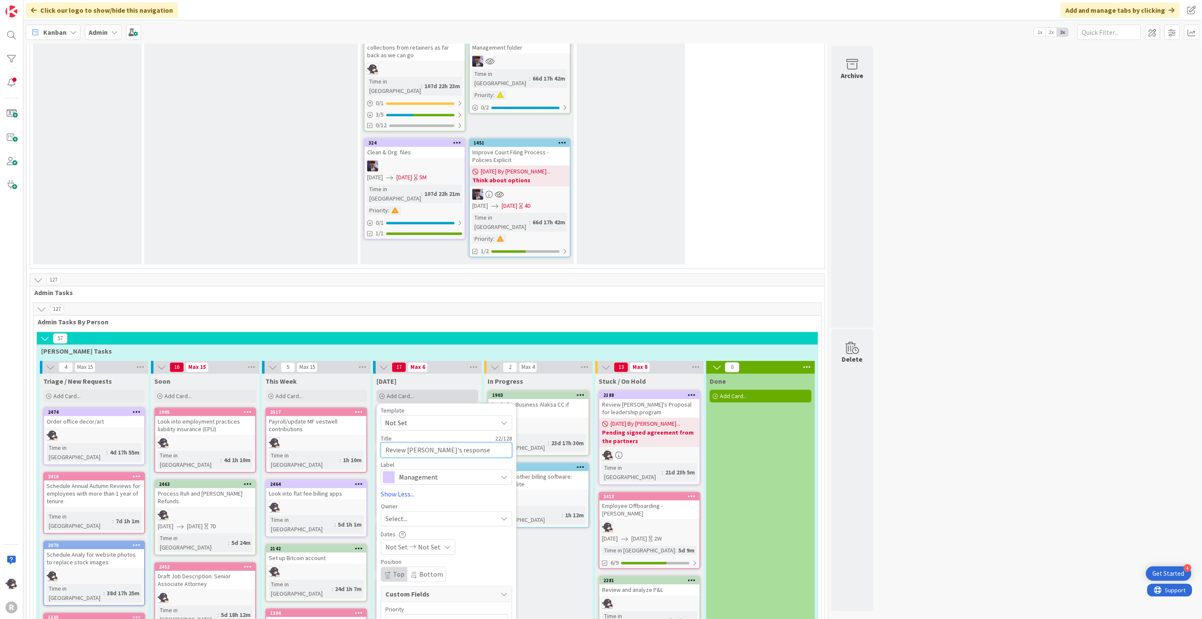
type textarea "x"
type textarea "Review [PERSON_NAME]'s response t"
type textarea "x"
type textarea "Review [PERSON_NAME]'s response to"
type textarea "x"
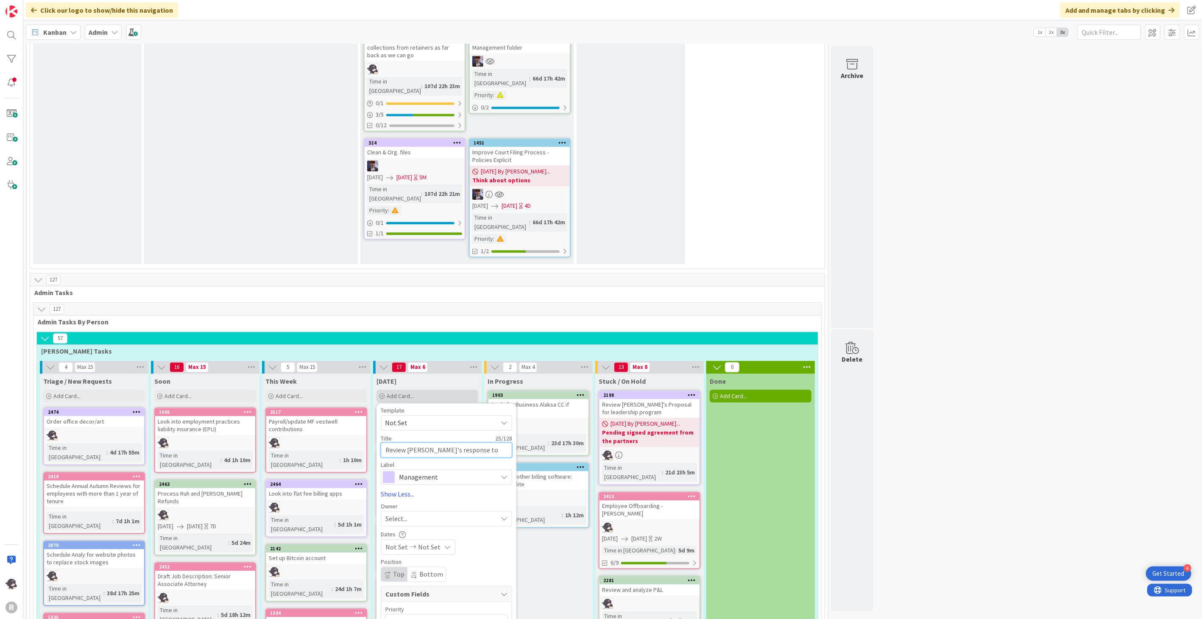
type textarea "Review [PERSON_NAME]'s response to"
type textarea "x"
type textarea "Review [PERSON_NAME]'s response to Q"
type textarea "x"
type textarea "Review [PERSON_NAME]'s response to QB"
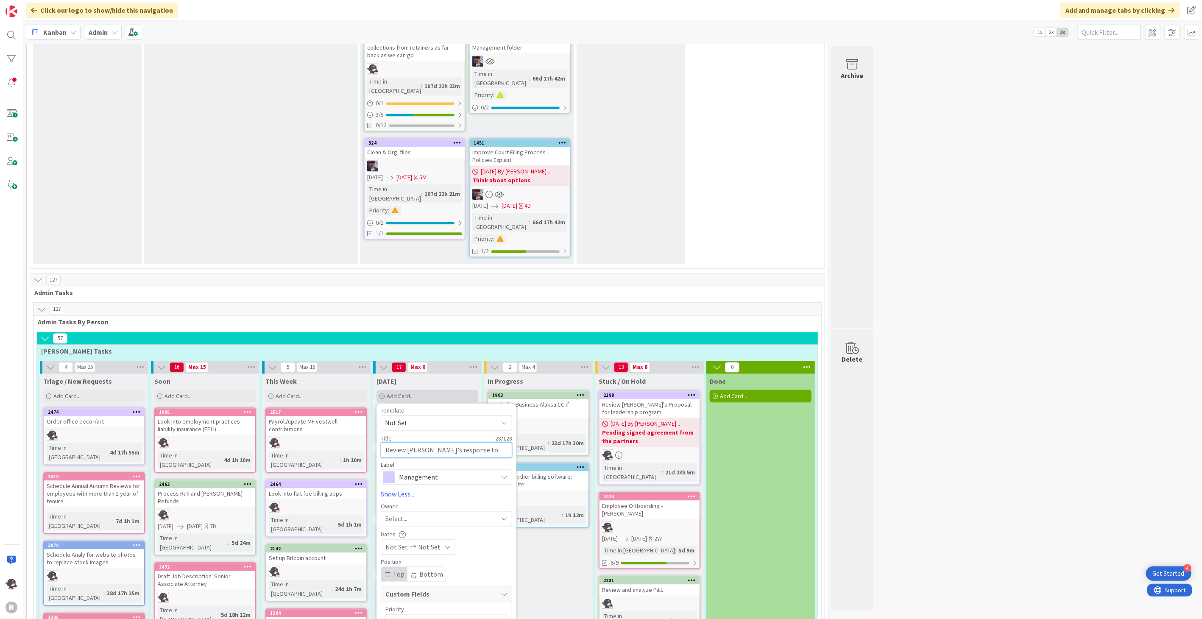
type textarea "x"
type textarea "Review [PERSON_NAME]'s response to QB"
type textarea "x"
type textarea "Review [PERSON_NAME]'s response to QB c"
type textarea "x"
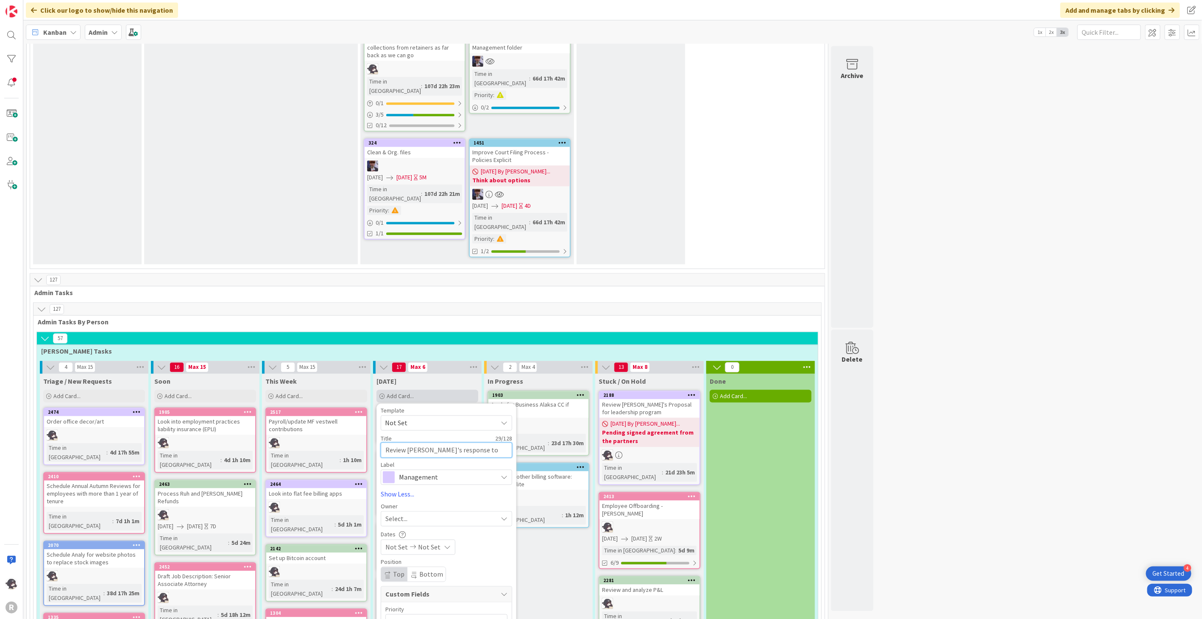
type textarea "Review [PERSON_NAME]'s response to QB ca"
type textarea "x"
type textarea "Review [PERSON_NAME]'s response to QB cate"
type textarea "x"
type textarea "Review [PERSON_NAME]'s response to QB categ"
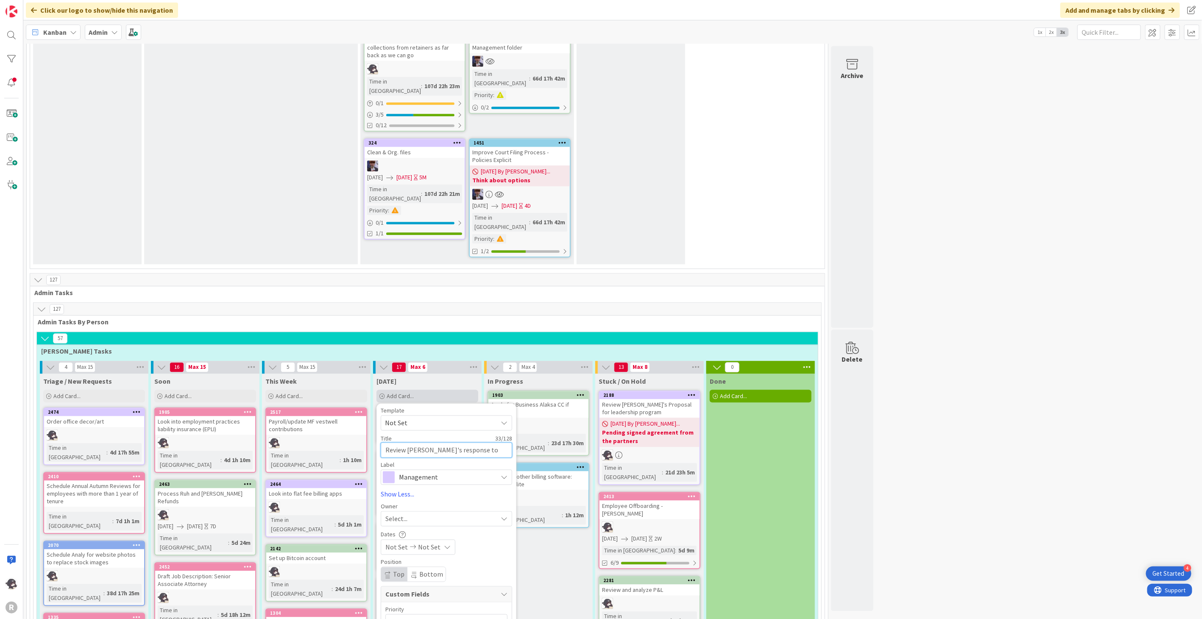
type textarea "x"
type textarea "Review [PERSON_NAME]'s response to QB catego"
type textarea "x"
type textarea "Review [PERSON_NAME]'s response to QB categori"
type textarea "x"
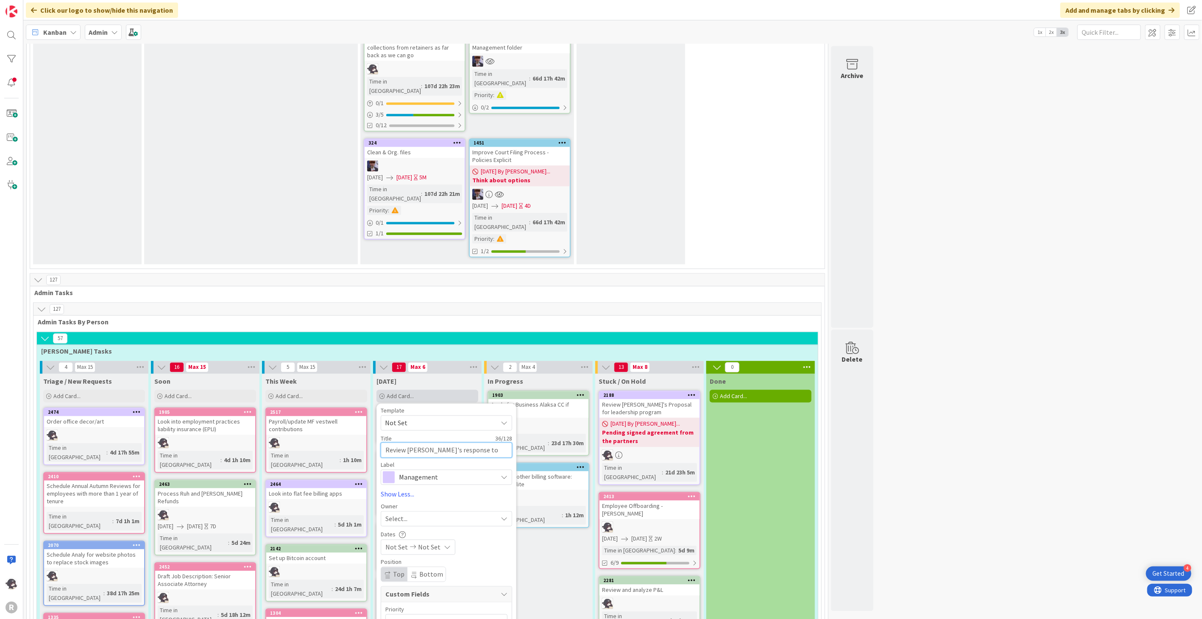
type textarea "Review [PERSON_NAME]'s response to QB categorie"
type textarea "x"
type textarea "Review [PERSON_NAME]'s response to QB categories"
type textarea "x"
type textarea "Review [PERSON_NAME]'s response to QB categories"
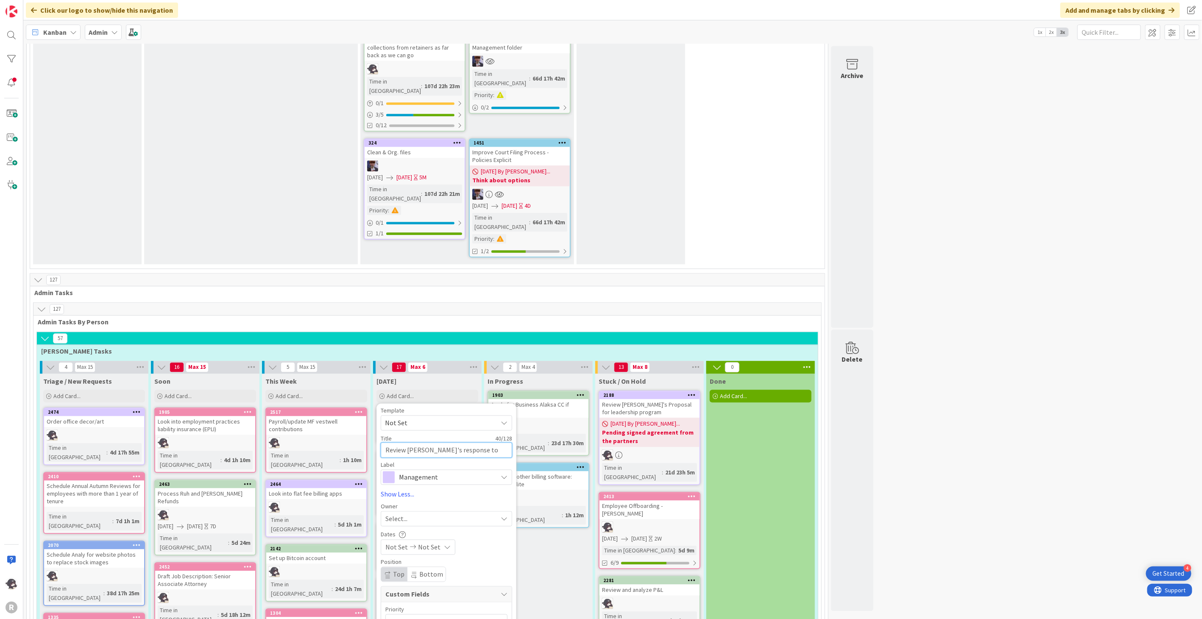
type textarea "x"
type textarea "Review [PERSON_NAME]'s response to QB categories em"
type textarea "x"
type textarea "Review [PERSON_NAME]'s response to QB categories emai"
type textarea "x"
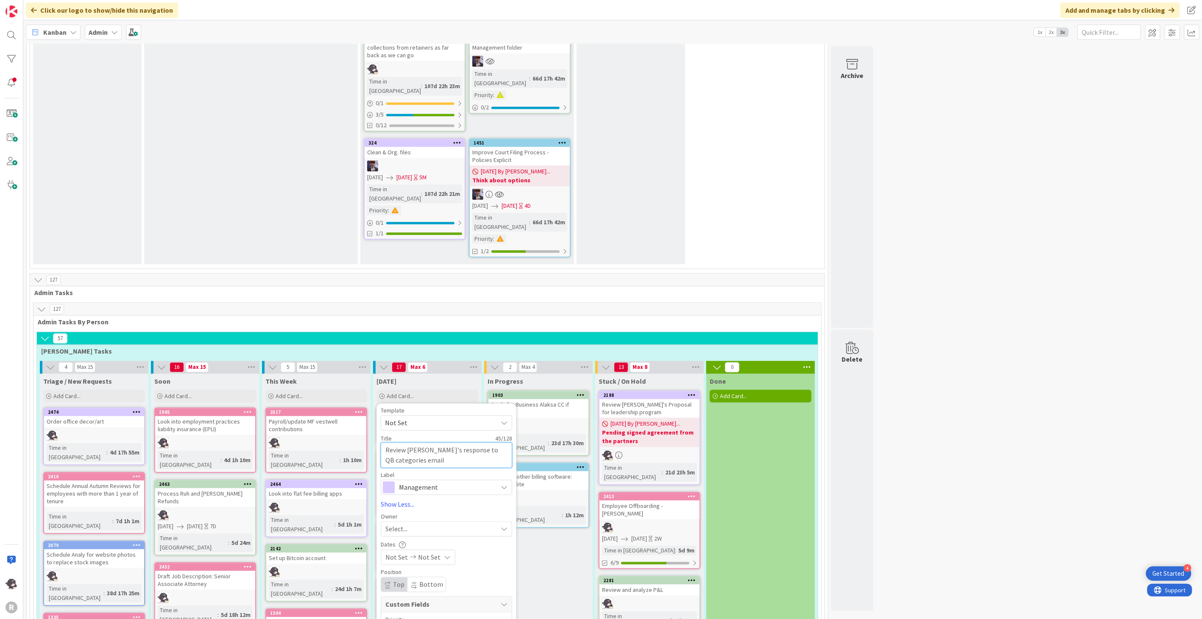
type textarea "Review [PERSON_NAME]'s response to QB categories email"
click at [424, 481] on span "Management" at bounding box center [446, 487] width 94 height 12
click at [456, 501] on span "Management" at bounding box center [463, 507] width 103 height 13
click at [393, 523] on span "Select..." at bounding box center [396, 528] width 22 height 10
drag, startPoint x: 395, startPoint y: 386, endPoint x: 437, endPoint y: 443, distance: 70.7
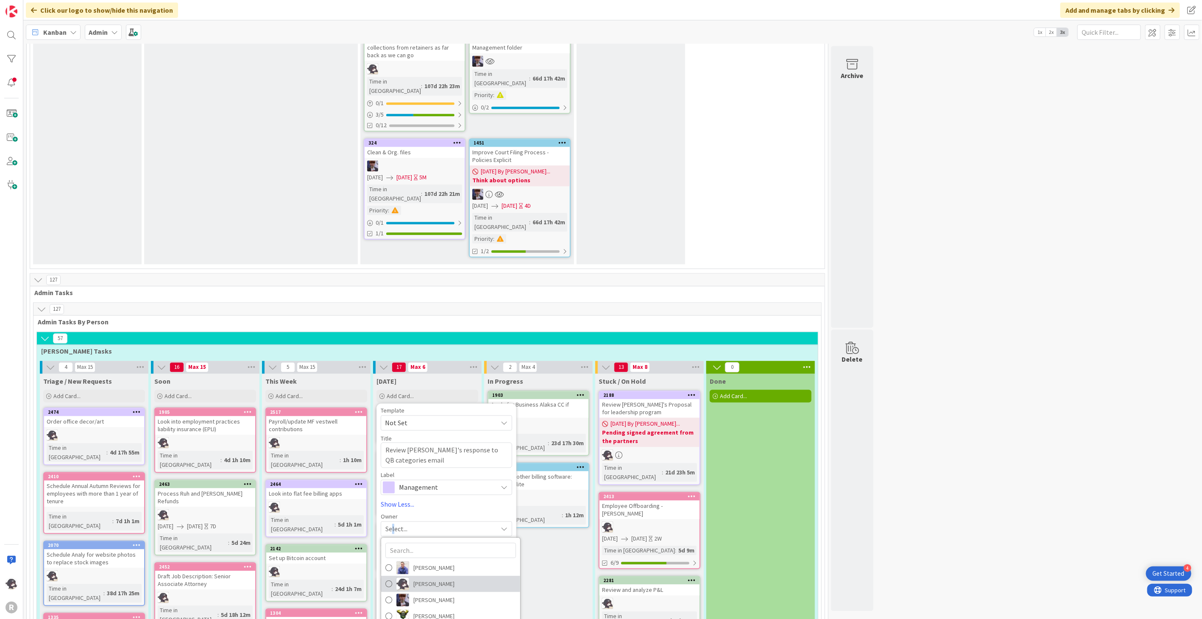
click at [437, 577] on span "[PERSON_NAME]" at bounding box center [433, 583] width 41 height 13
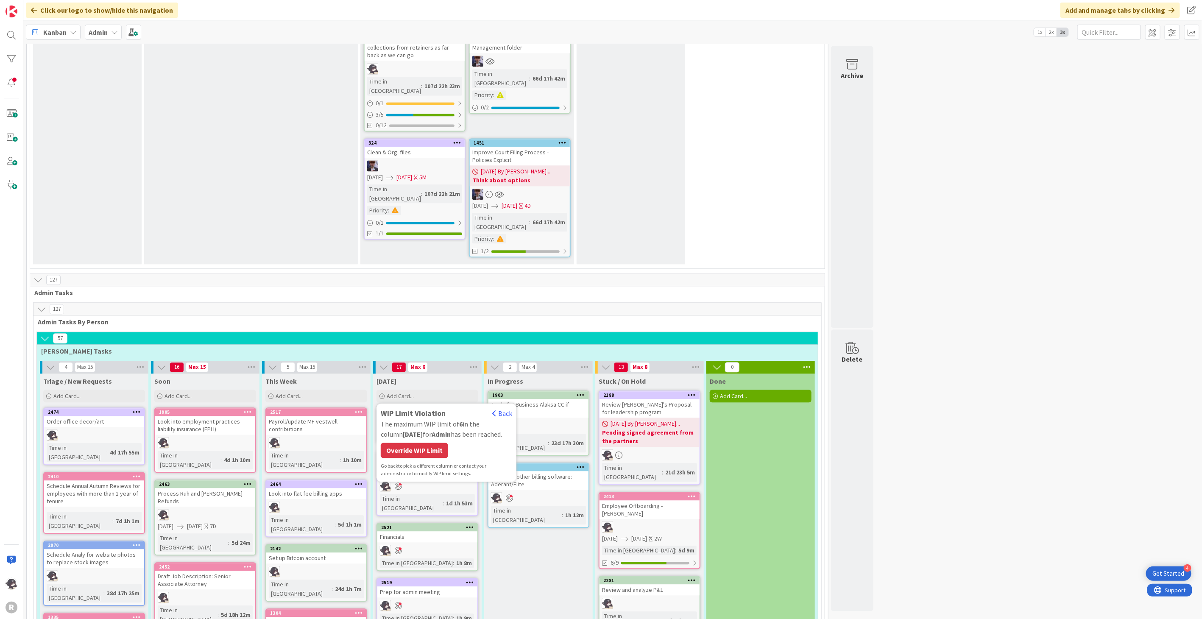
type textarea "x"
click at [423, 442] on div "Override WIP Limit" at bounding box center [414, 449] width 67 height 15
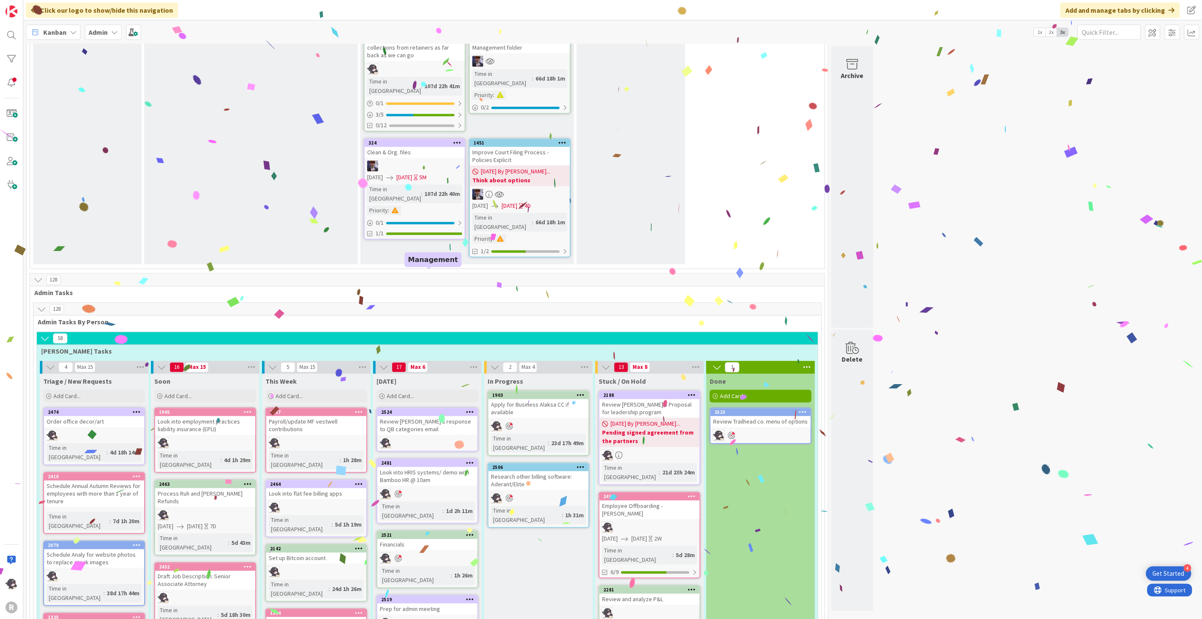
click at [470, 409] on icon at bounding box center [470, 412] width 8 height 6
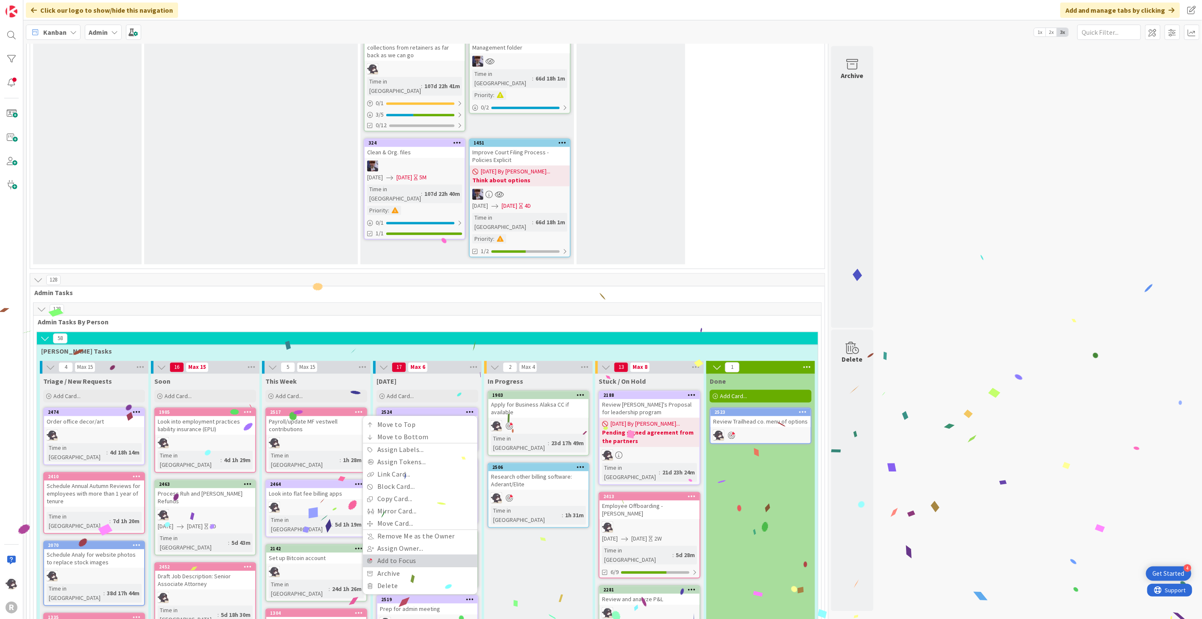
click at [392, 554] on link "Add to Focus" at bounding box center [420, 560] width 114 height 12
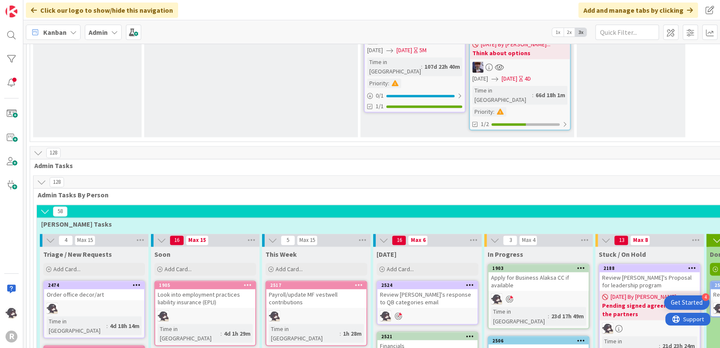
scroll to position [1413, 0]
